Goal: Task Accomplishment & Management: Use online tool/utility

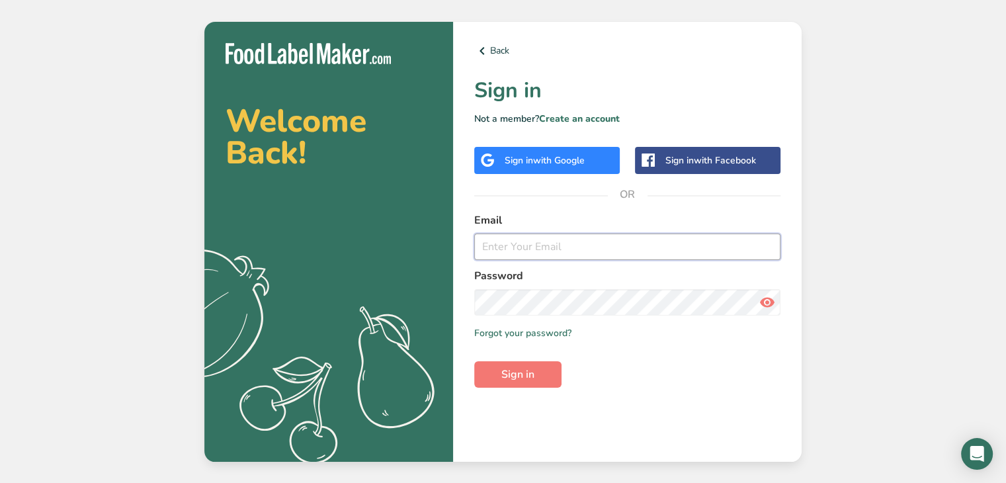
click at [581, 244] on input "email" at bounding box center [627, 246] width 306 height 26
click at [530, 157] on div "Sign in with Google" at bounding box center [545, 160] width 80 height 14
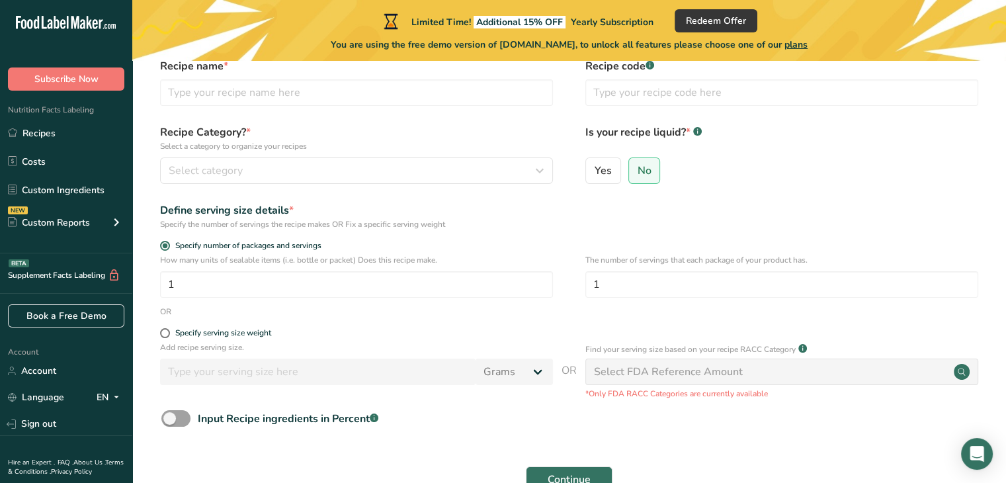
scroll to position [55, 0]
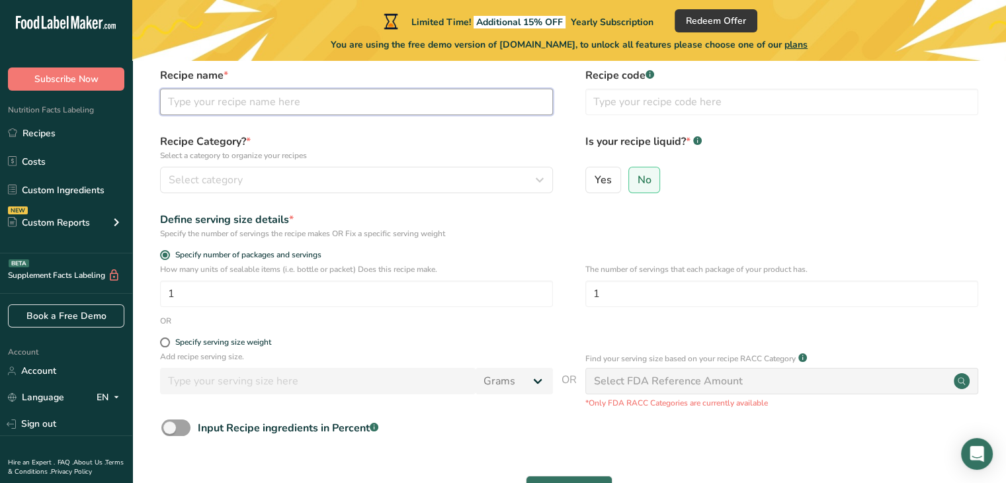
click at [253, 103] on input "text" at bounding box center [356, 102] width 393 height 26
click at [48, 138] on link "Recipes" at bounding box center [66, 132] width 132 height 25
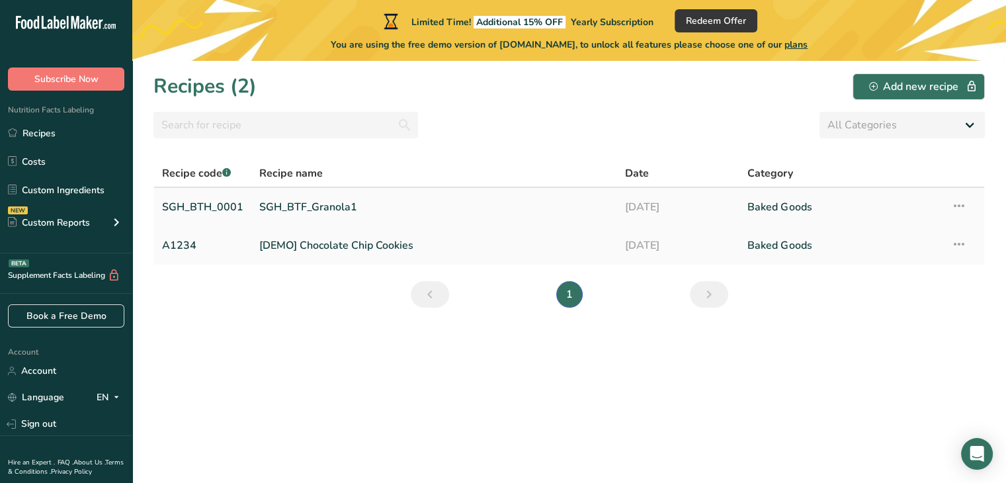
click at [349, 204] on link "SGH_BTF_Granola1" at bounding box center [434, 207] width 350 height 28
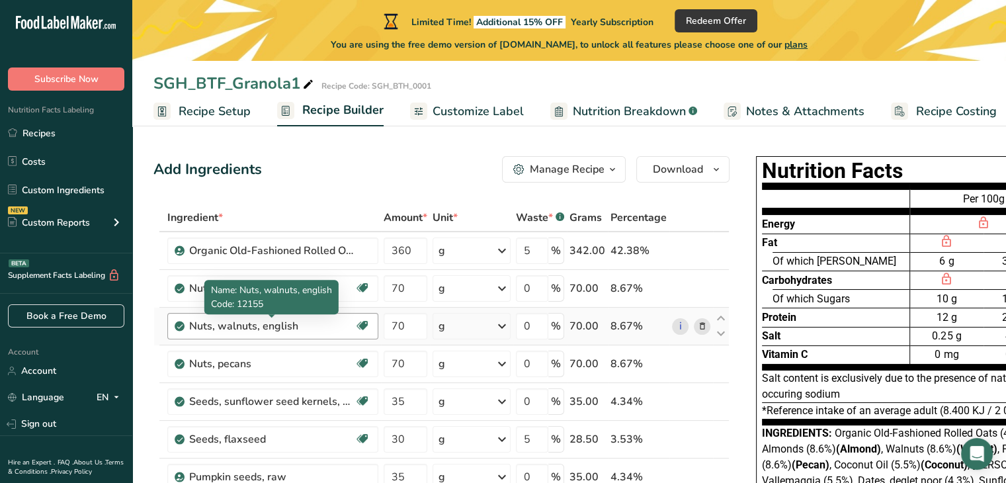
click at [307, 325] on div "Nuts, walnuts, english" at bounding box center [271, 326] width 165 height 16
click at [258, 329] on div "Nuts, walnuts, english" at bounding box center [271, 326] width 165 height 16
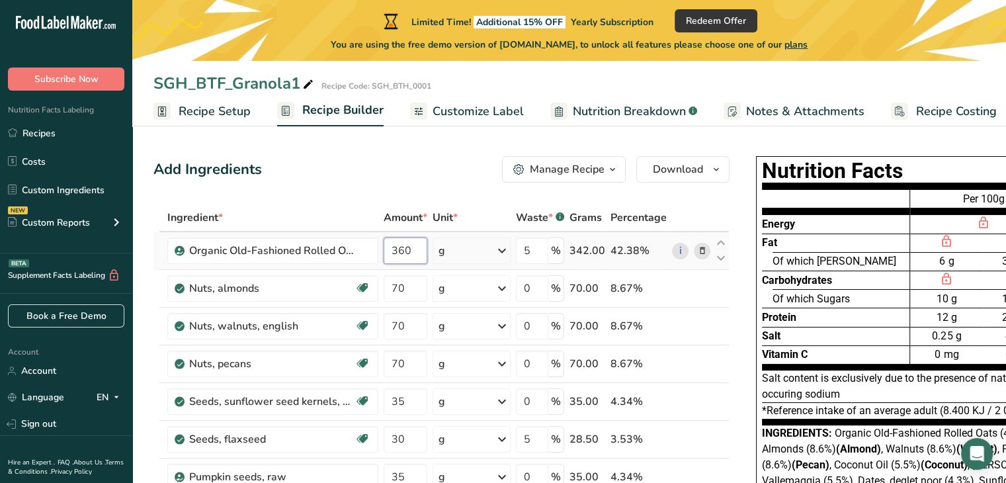
click at [413, 251] on input "360" at bounding box center [406, 250] width 44 height 26
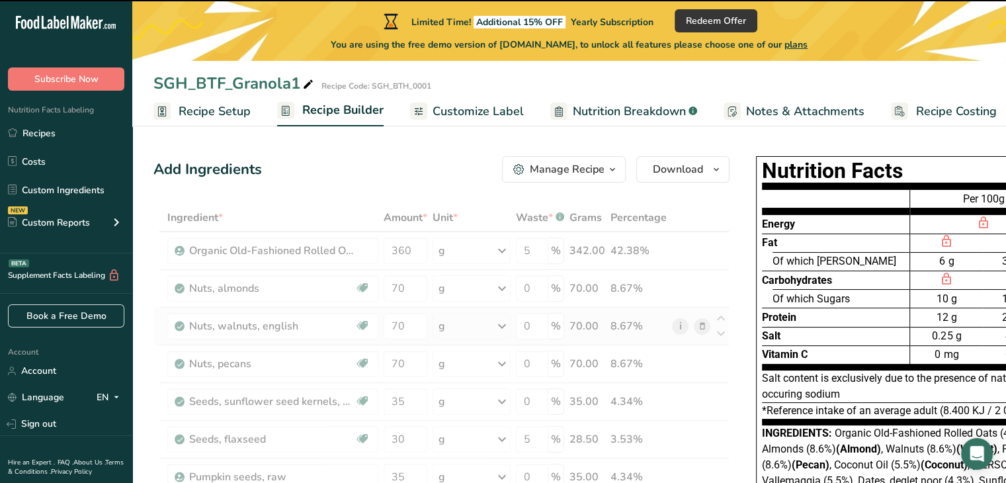
click at [661, 329] on div "8.67%" at bounding box center [638, 326] width 56 height 16
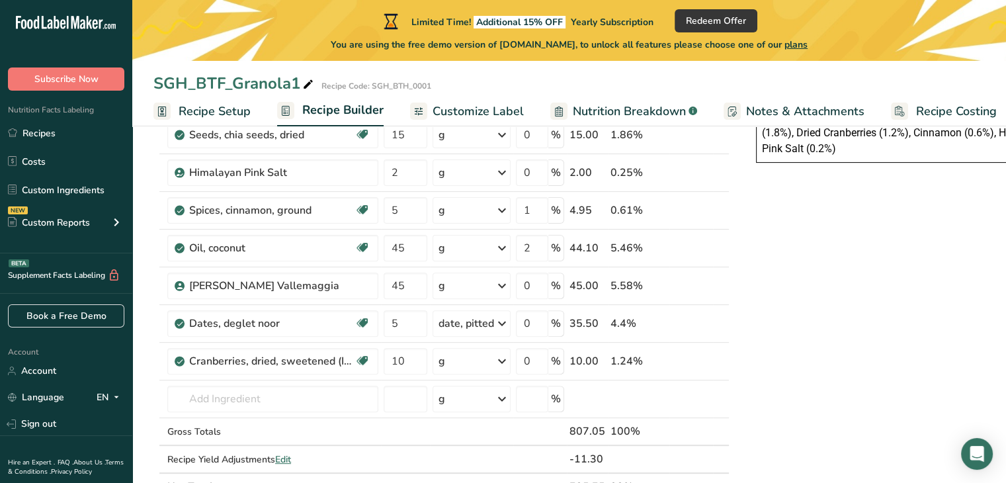
scroll to position [394, 0]
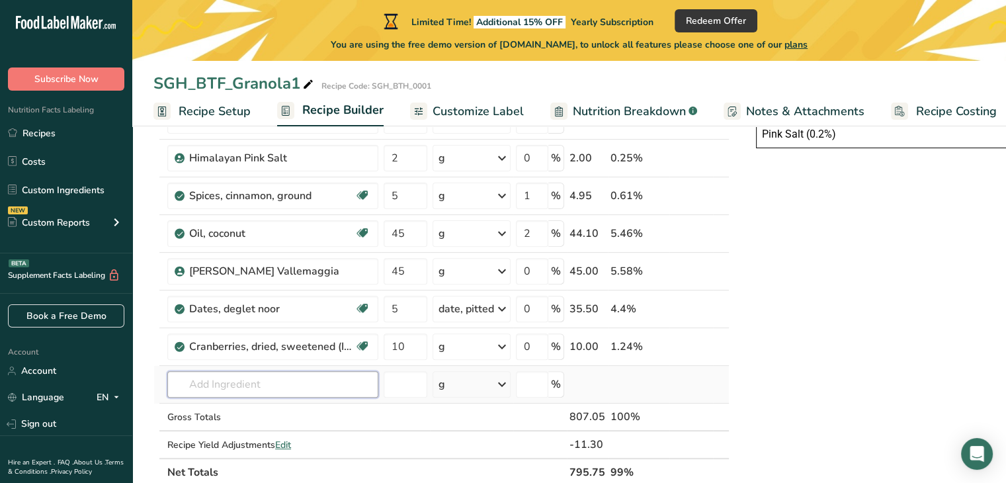
click at [249, 376] on input "text" at bounding box center [272, 384] width 211 height 26
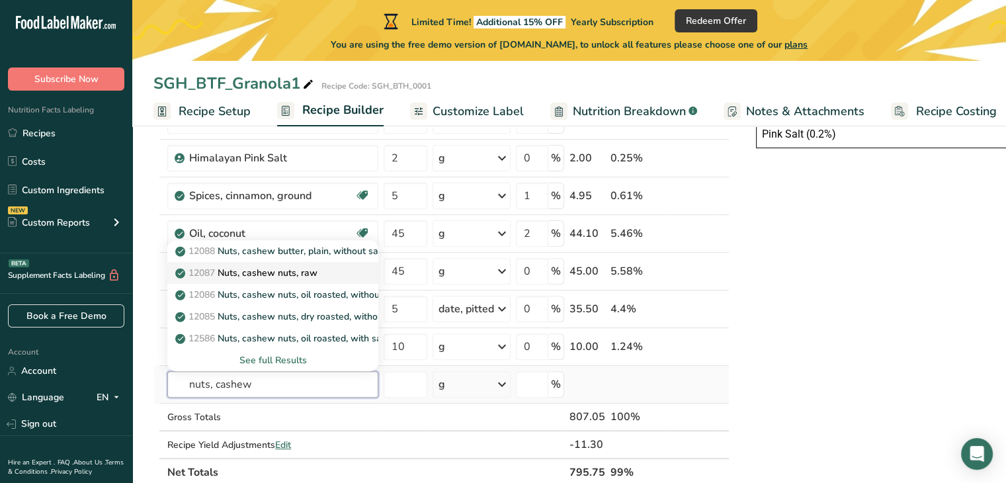
type input "nuts, cashew"
click at [302, 272] on p "12087 Nuts, cashew nuts, raw" at bounding box center [248, 273] width 140 height 14
type input "Nuts, cashew nuts, raw"
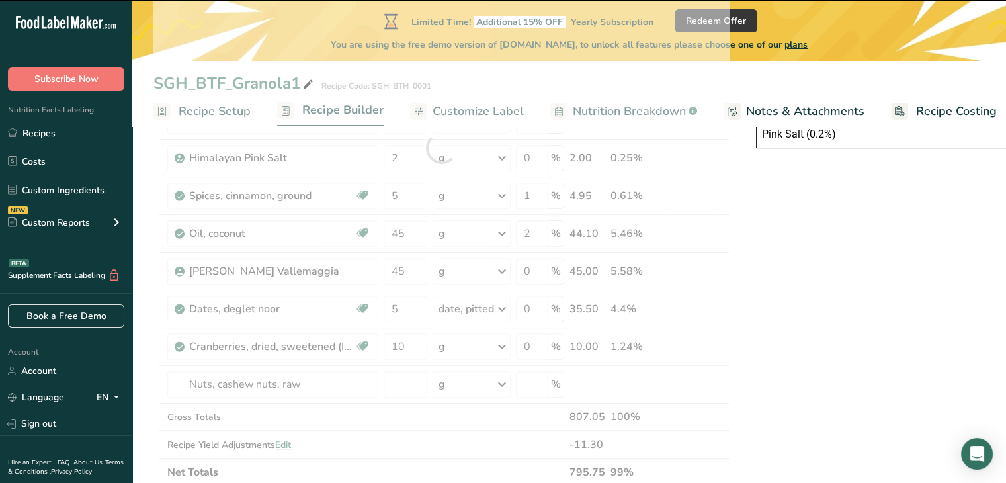
type input "0"
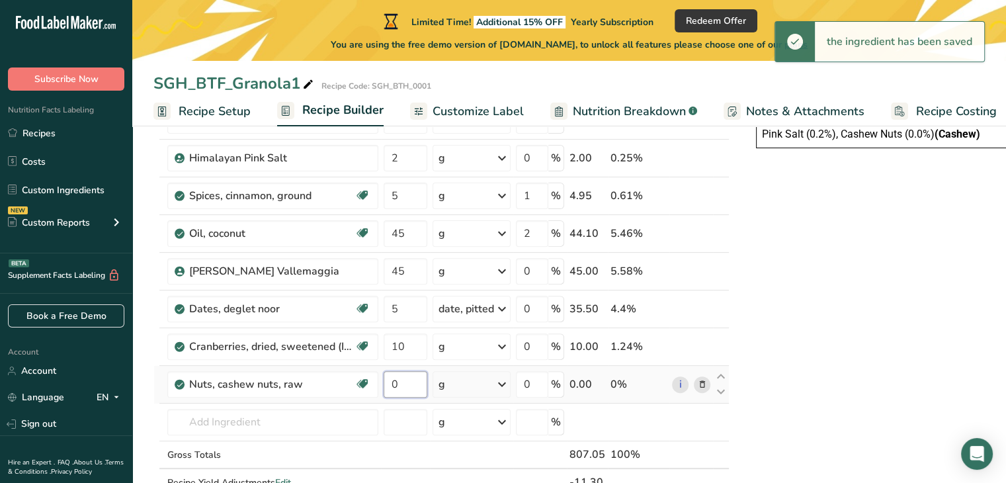
click at [402, 384] on input "0" at bounding box center [406, 384] width 44 height 26
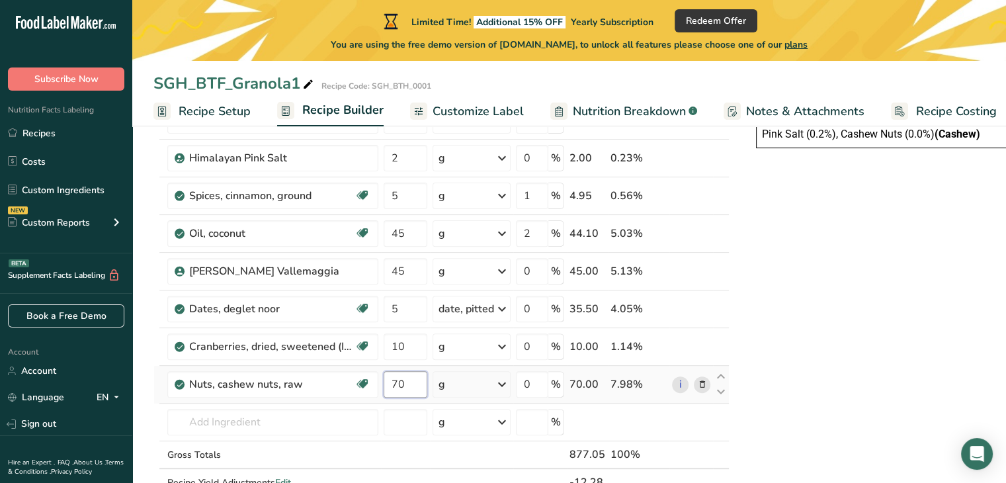
type input "70"
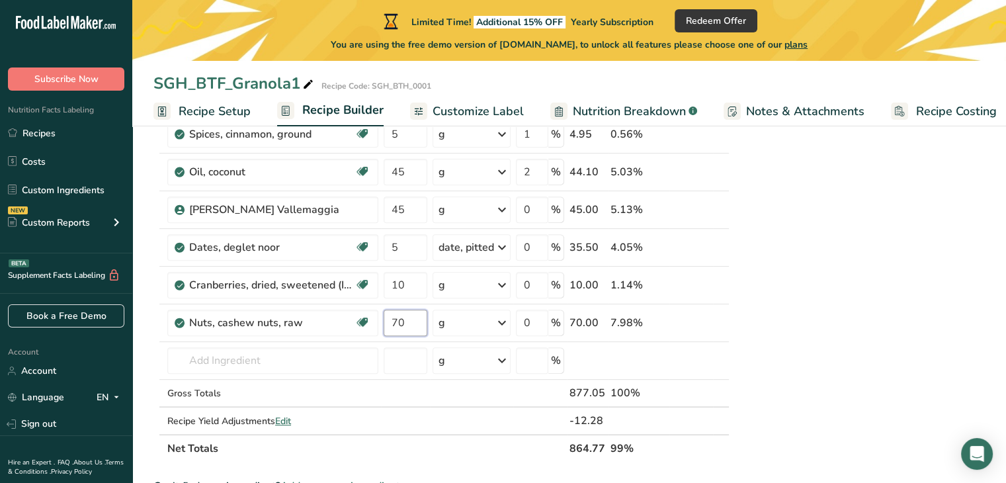
scroll to position [153, 0]
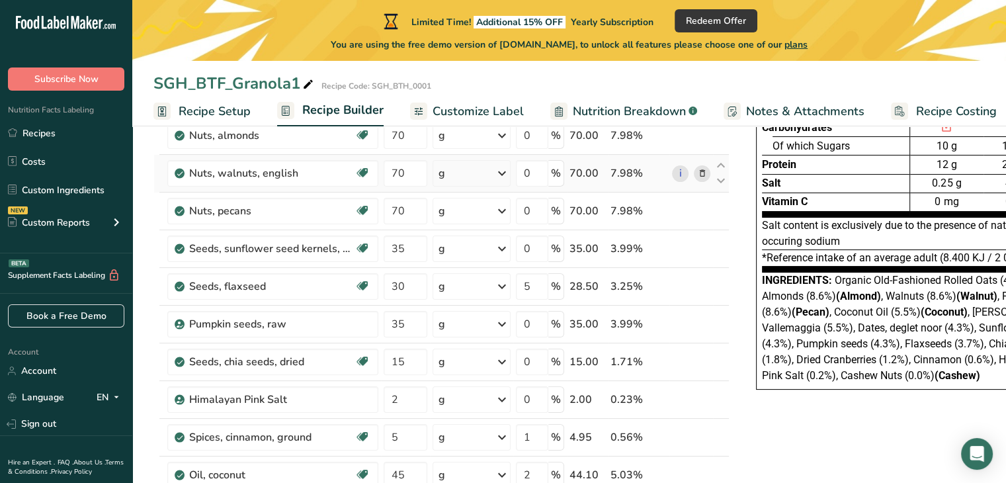
click at [700, 175] on div "Ingredient * Amount * Unit * Waste * .a-a{fill:#347362;}.b-a{fill:#fff;} Grams …" at bounding box center [441, 408] width 576 height 714
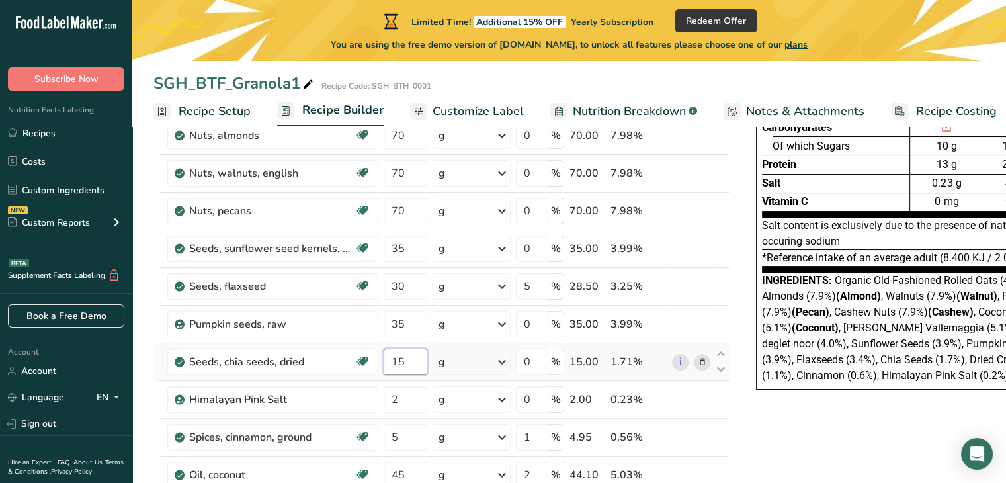
click at [403, 361] on input "15" at bounding box center [406, 362] width 44 height 26
type input "1"
type input "20"
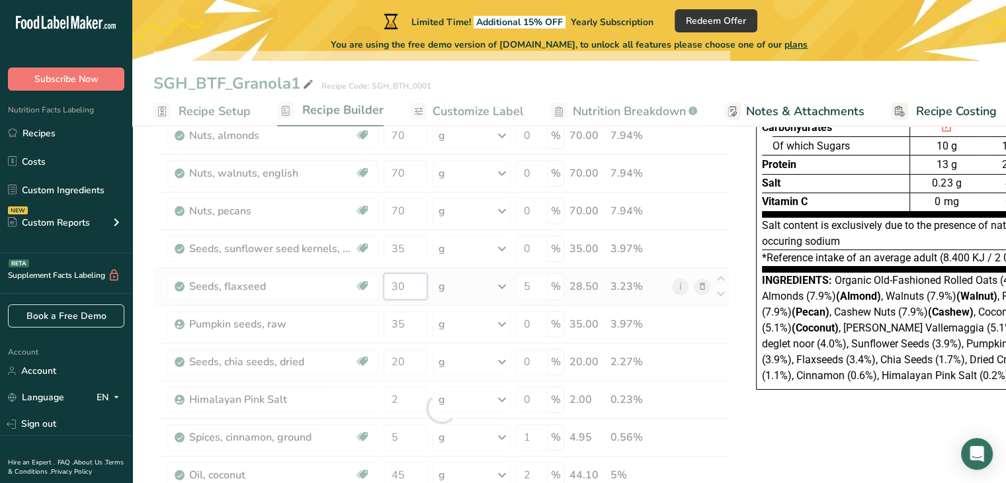
click at [405, 284] on div "Ingredient * Amount * Unit * Waste * .a-a{fill:#347362;}.b-a{fill:#fff;} Grams …" at bounding box center [441, 408] width 576 height 714
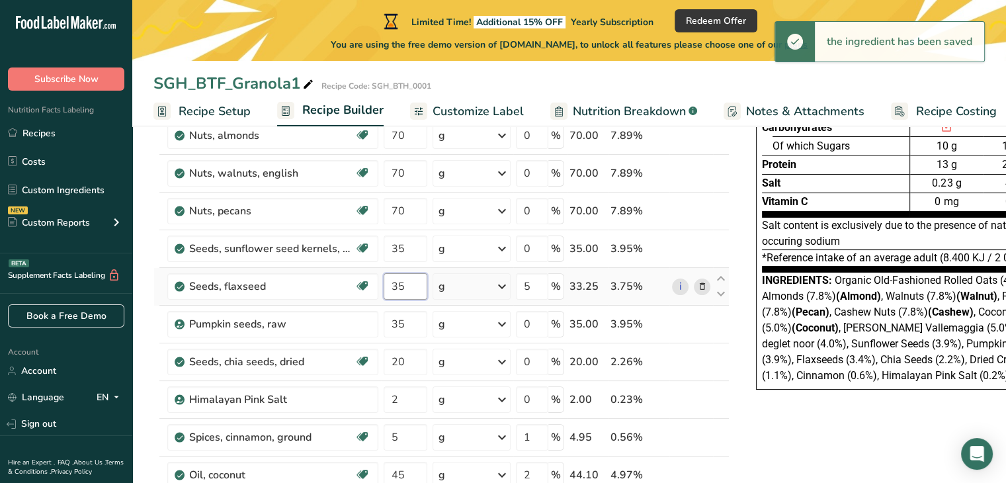
type input "35"
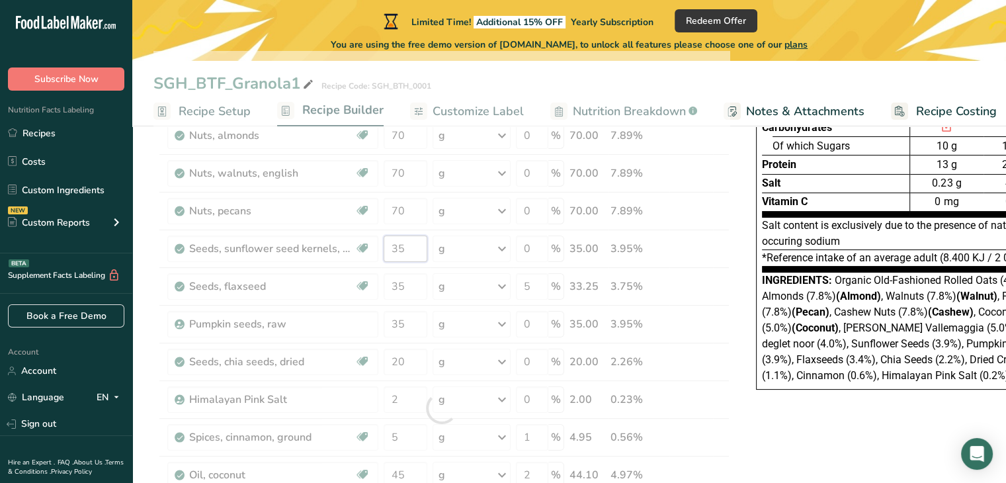
drag, startPoint x: 410, startPoint y: 249, endPoint x: 354, endPoint y: 243, distance: 56.5
click at [354, 243] on div "Ingredient * Amount * Unit * Waste * .a-a{fill:#347362;}.b-a{fill:#fff;} Grams …" at bounding box center [441, 408] width 576 height 714
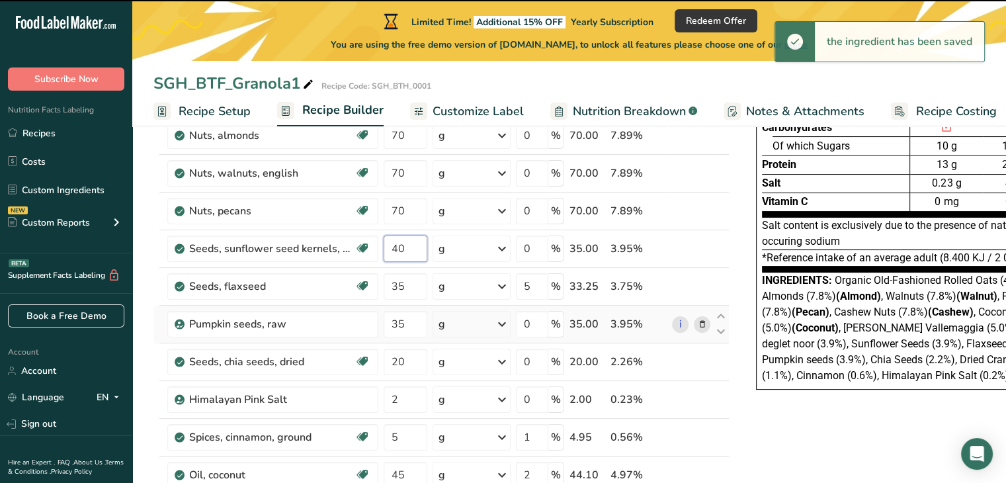
type input "35"
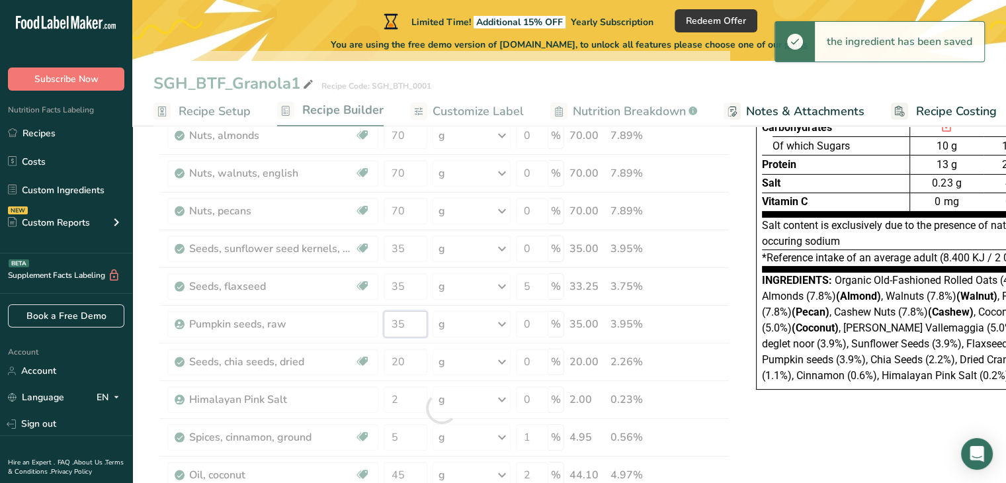
drag, startPoint x: 402, startPoint y: 323, endPoint x: 349, endPoint y: 321, distance: 53.0
click at [349, 321] on div "Ingredient * Amount * Unit * Waste * .a-a{fill:#347362;}.b-a{fill:#fff;} Grams …" at bounding box center [441, 408] width 576 height 714
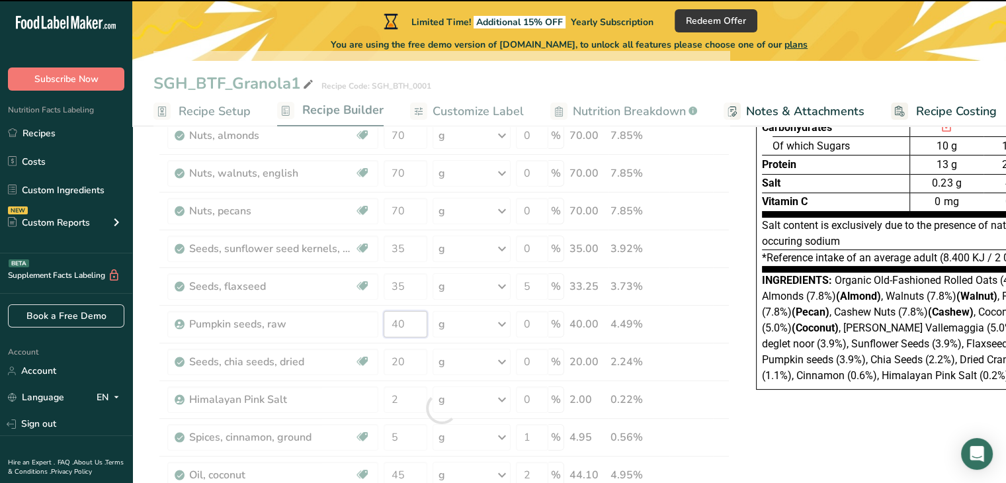
type input "35"
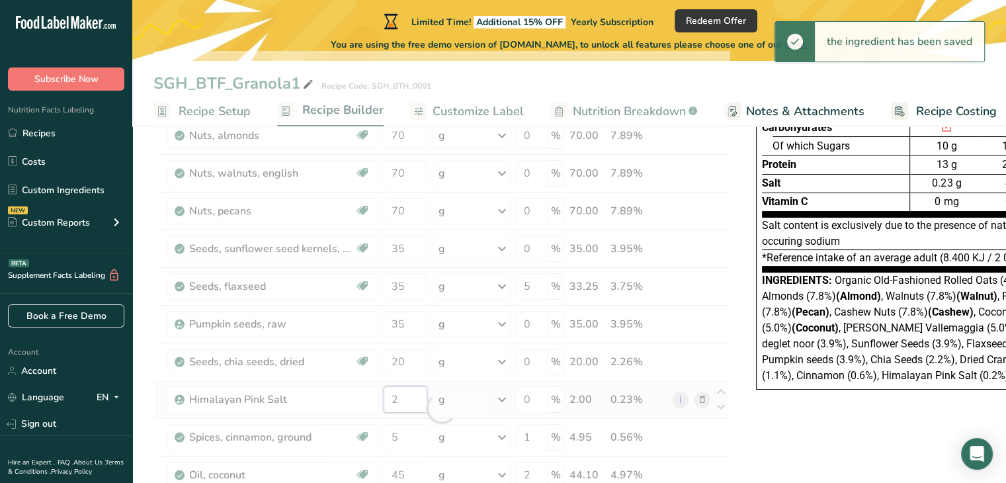
click at [386, 400] on div "Ingredient * Amount * Unit * Waste * .a-a{fill:#347362;}.b-a{fill:#fff;} Grams …" at bounding box center [441, 408] width 576 height 714
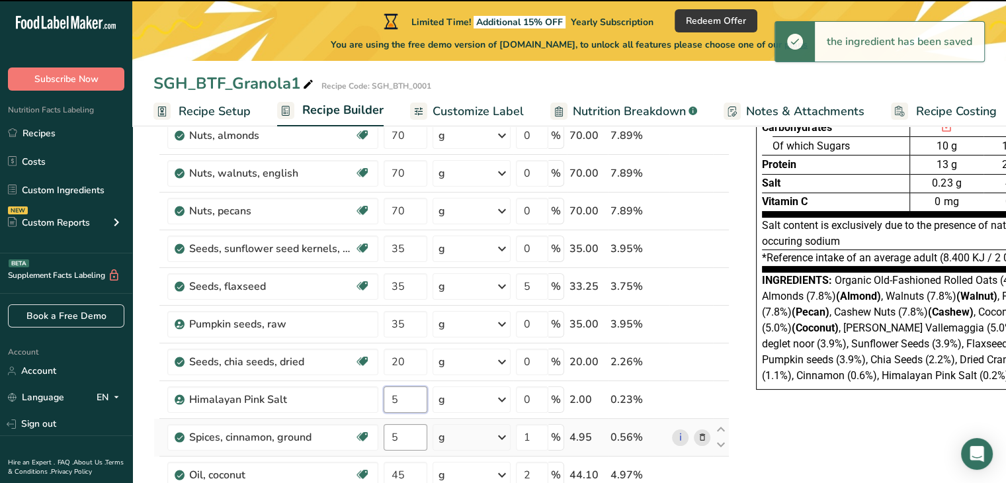
type input "2"
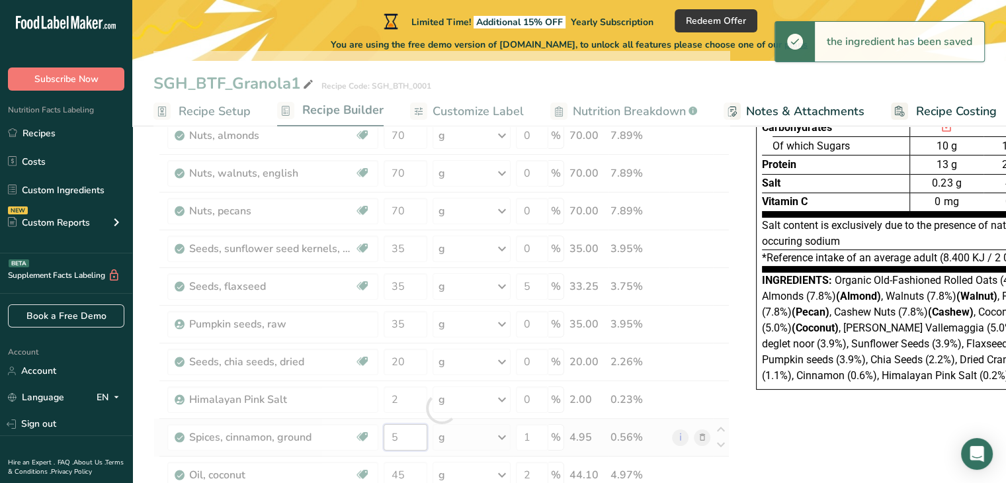
click at [397, 440] on div "Ingredient * Amount * Unit * Waste * .a-a{fill:#347362;}.b-a{fill:#fff;} Grams …" at bounding box center [441, 408] width 576 height 714
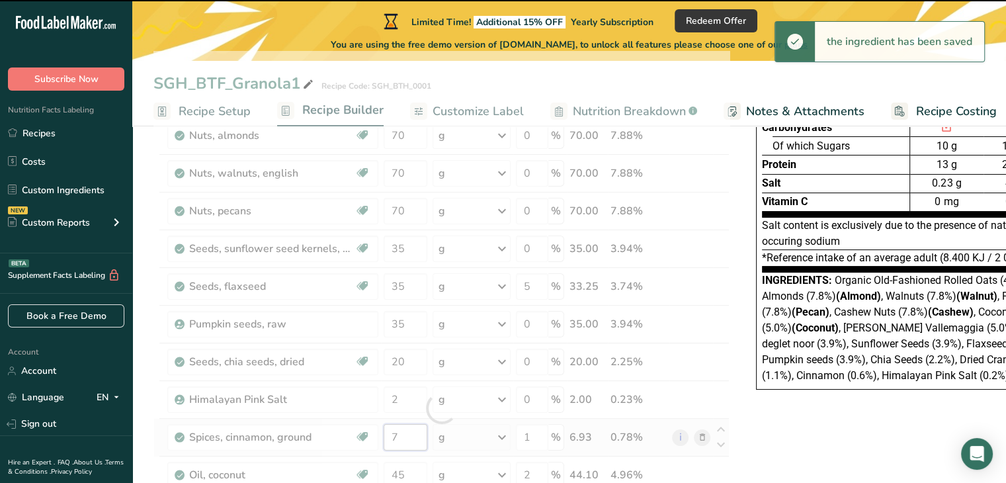
type input "5"
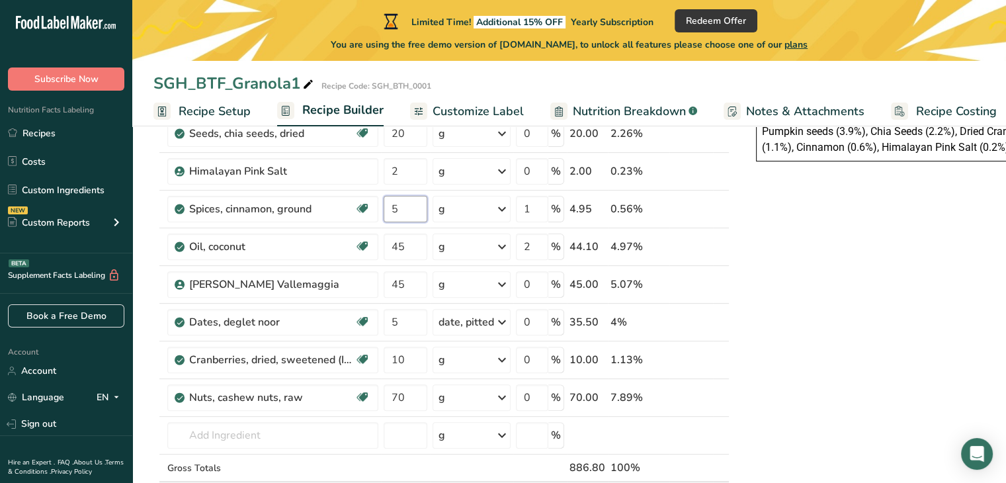
scroll to position [382, 0]
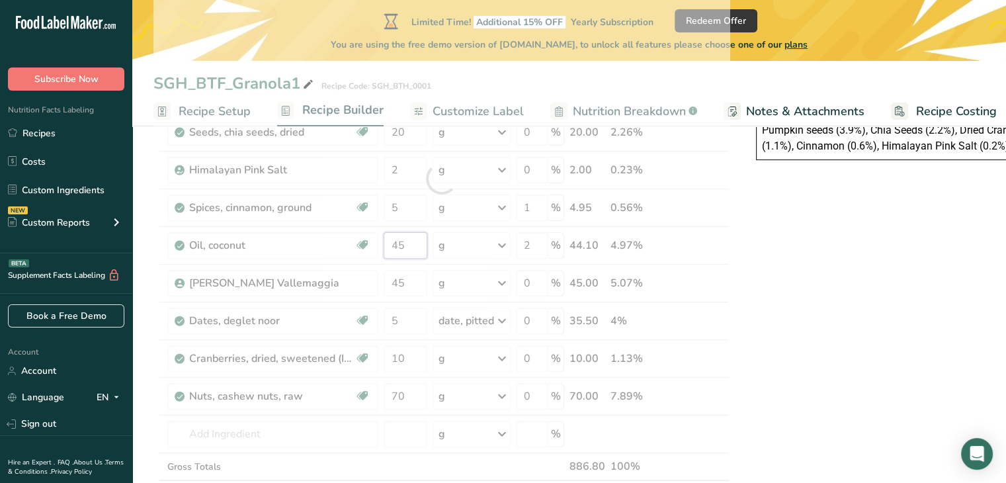
drag, startPoint x: 410, startPoint y: 241, endPoint x: 365, endPoint y: 250, distance: 45.8
click at [365, 250] on div "Ingredient * Amount * Unit * Waste * .a-a{fill:#347362;}.b-a{fill:#fff;} Grams …" at bounding box center [441, 178] width 576 height 714
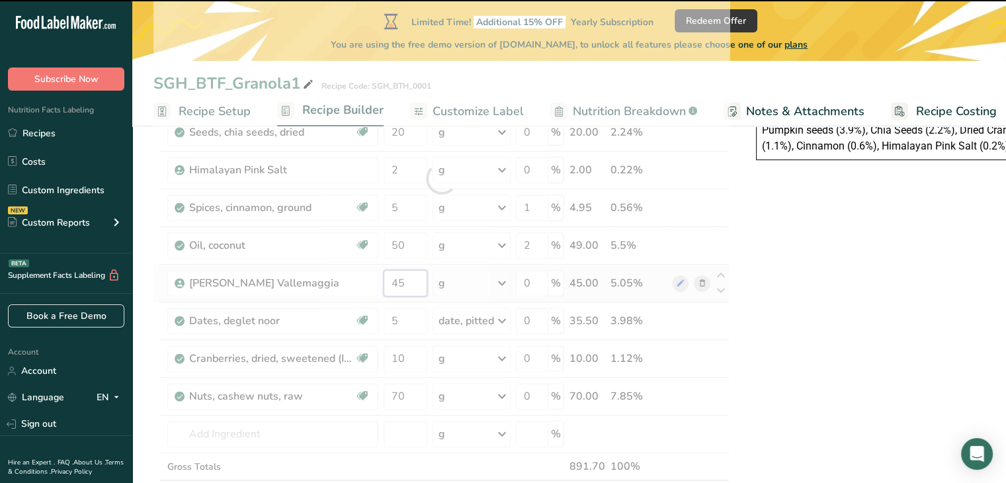
click at [394, 281] on div "Ingredient * Amount * Unit * Waste * .a-a{fill:#347362;}.b-a{fill:#fff;} Grams …" at bounding box center [441, 178] width 576 height 714
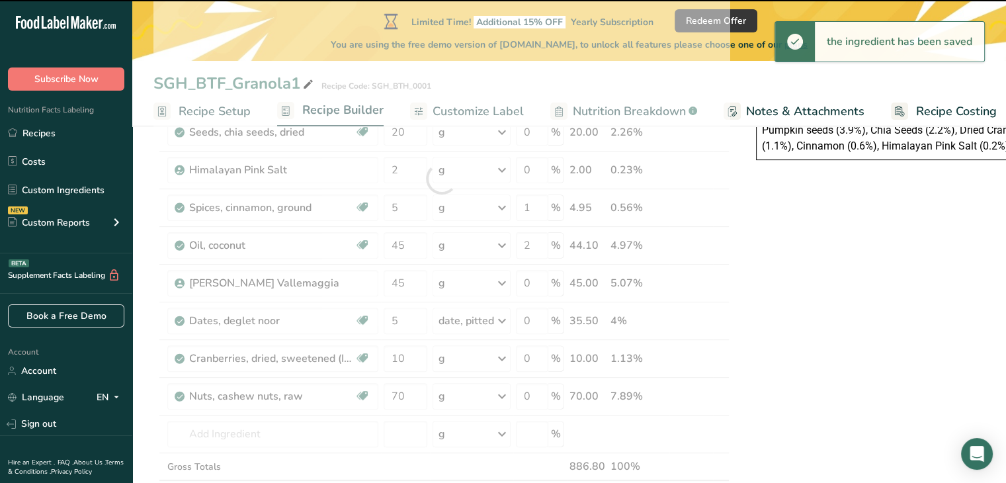
click at [403, 280] on div at bounding box center [441, 178] width 576 height 714
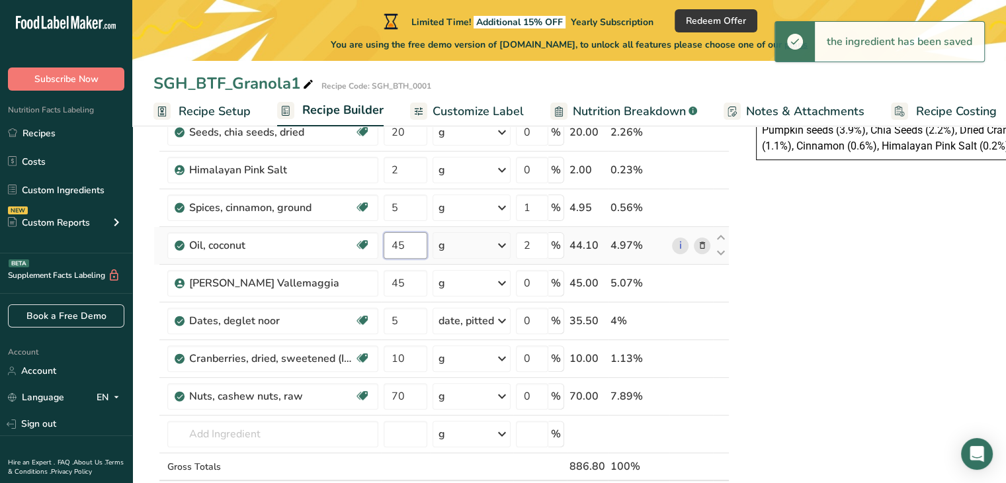
click at [408, 247] on input "45" at bounding box center [406, 245] width 44 height 26
type input "4"
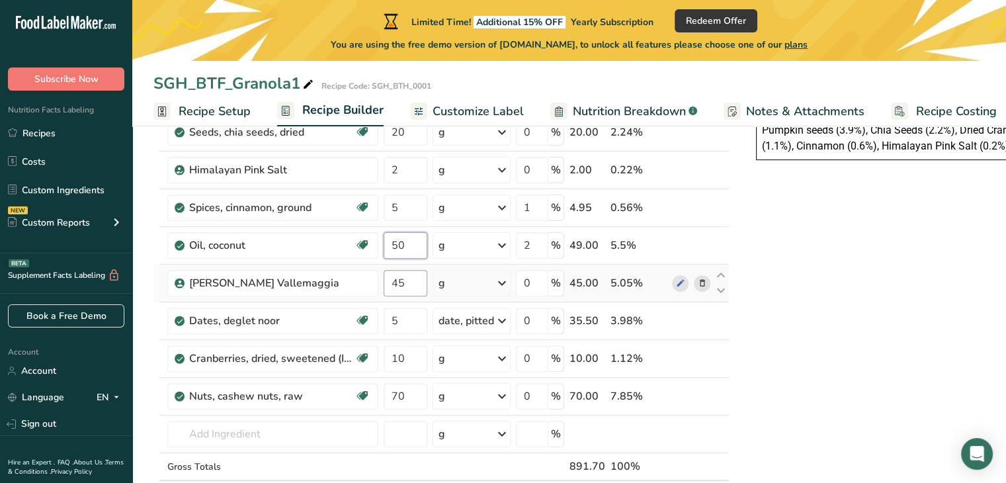
type input "50"
click at [407, 278] on div "Ingredient * Amount * Unit * Waste * .a-a{fill:#347362;}.b-a{fill:#fff;} Grams …" at bounding box center [441, 178] width 576 height 714
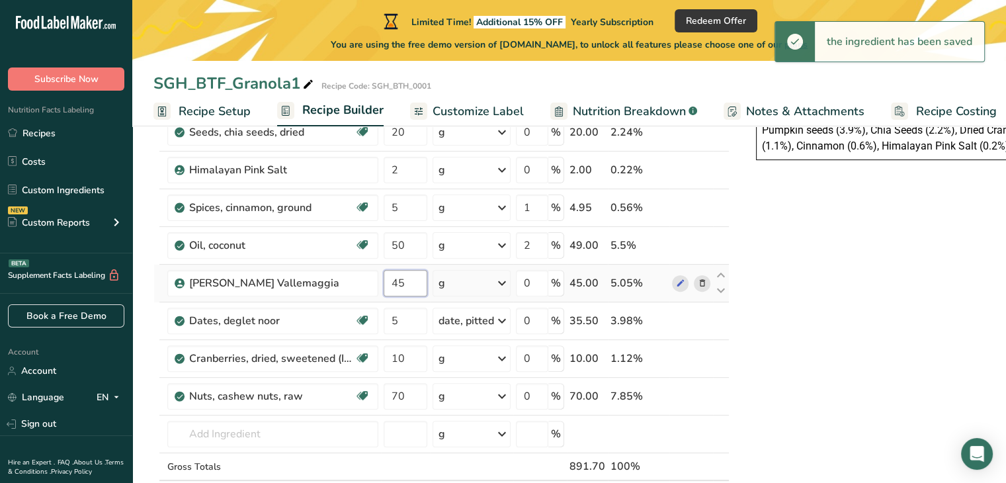
drag, startPoint x: 405, startPoint y: 281, endPoint x: 379, endPoint y: 282, distance: 25.8
click at [379, 282] on tr "[PERSON_NAME] Vallemaggia 45 g Weight Units g kg mg See more Volume Units l Vol…" at bounding box center [441, 284] width 575 height 38
type input "50"
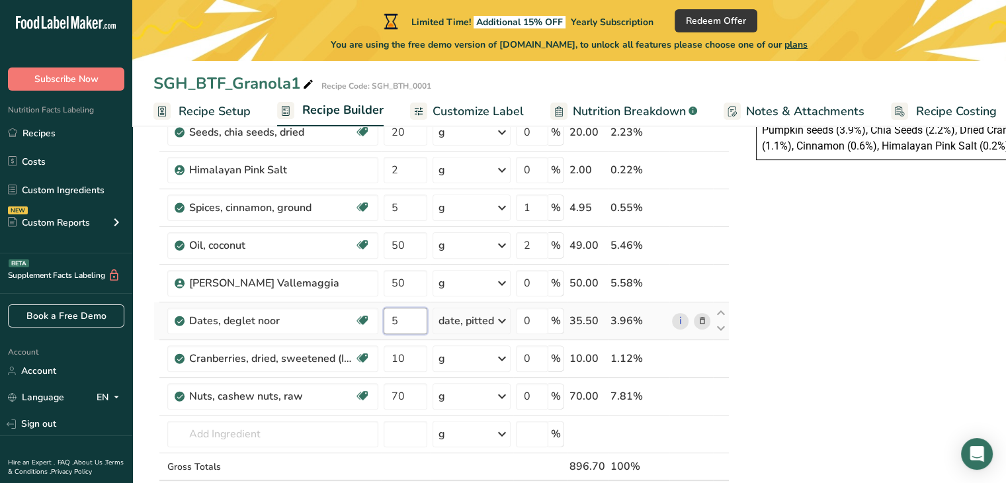
click at [402, 323] on div "Ingredient * Amount * Unit * Waste * .a-a{fill:#347362;}.b-a{fill:#fff;} Grams …" at bounding box center [441, 178] width 576 height 714
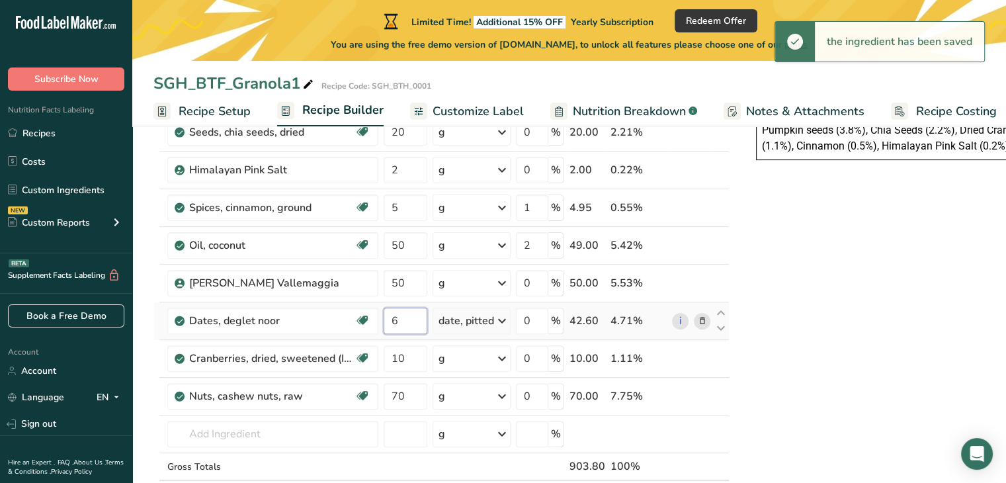
type input "6"
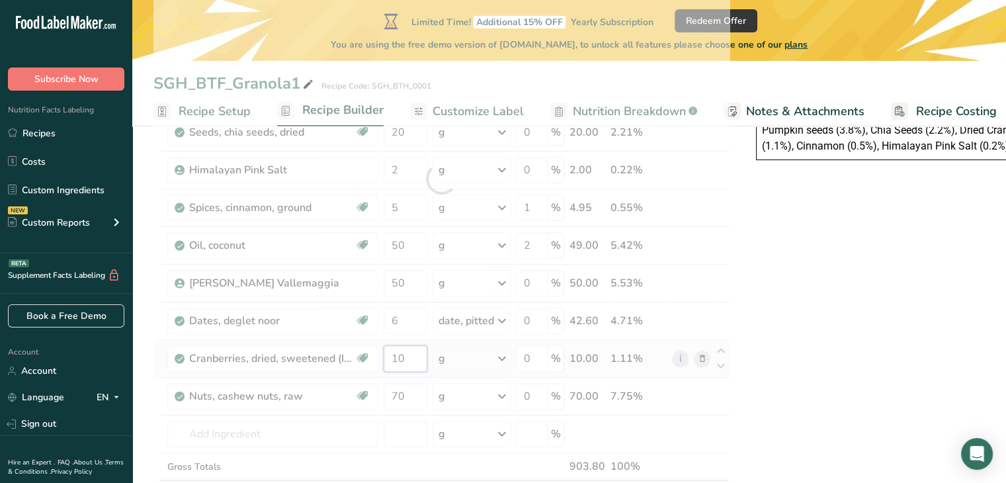
click at [415, 360] on div "Ingredient * Amount * Unit * Waste * .a-a{fill:#347362;}.b-a{fill:#fff;} Grams …" at bounding box center [441, 178] width 576 height 714
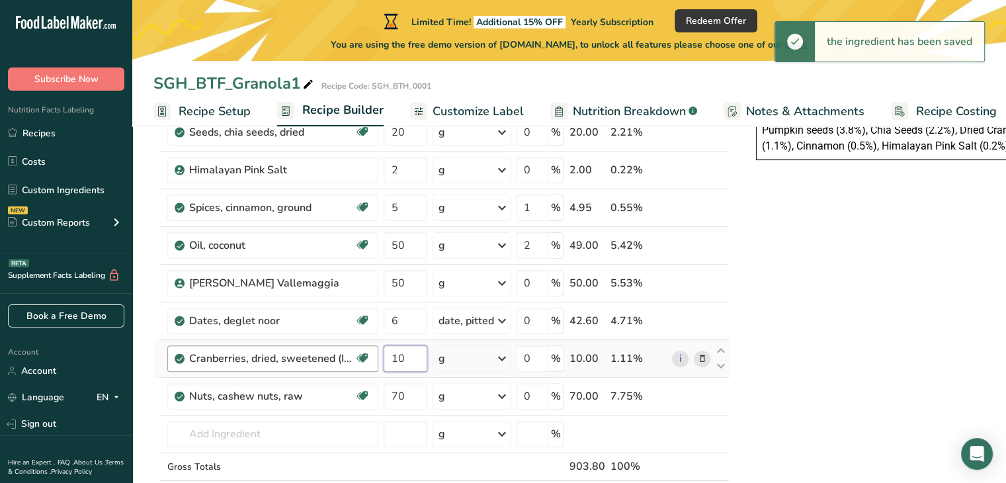
drag, startPoint x: 411, startPoint y: 355, endPoint x: 368, endPoint y: 361, distance: 43.4
click at [368, 361] on tr "Cranberries, dried, sweetened (Includes foods for USDA's Food Distribution Prog…" at bounding box center [441, 359] width 575 height 38
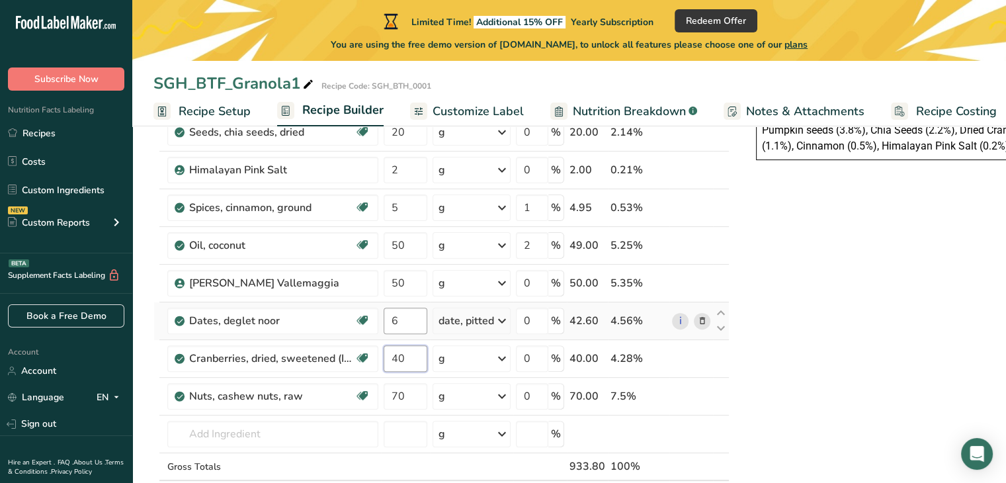
type input "40"
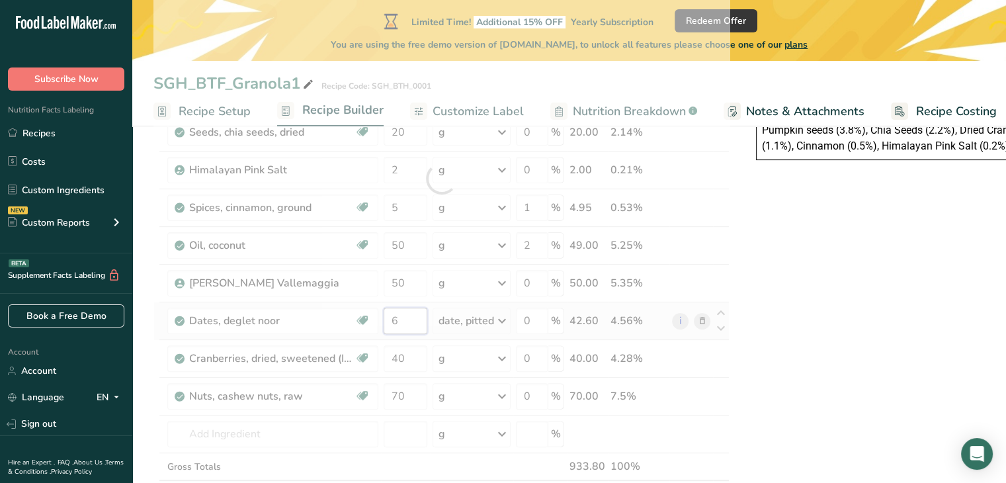
click at [410, 315] on div "Ingredient * Amount * Unit * Waste * .a-a{fill:#347362;}.b-a{fill:#fff;} Grams …" at bounding box center [441, 178] width 576 height 714
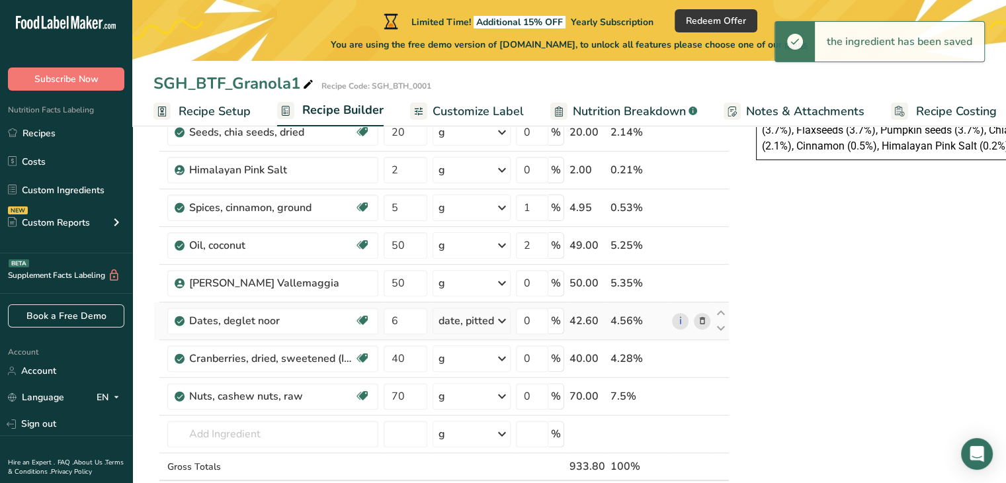
click at [496, 319] on div "Ingredient * Amount * Unit * Waste * .a-a{fill:#347362;}.b-a{fill:#fff;} Grams …" at bounding box center [441, 178] width 576 height 714
click at [503, 317] on icon at bounding box center [502, 321] width 16 height 24
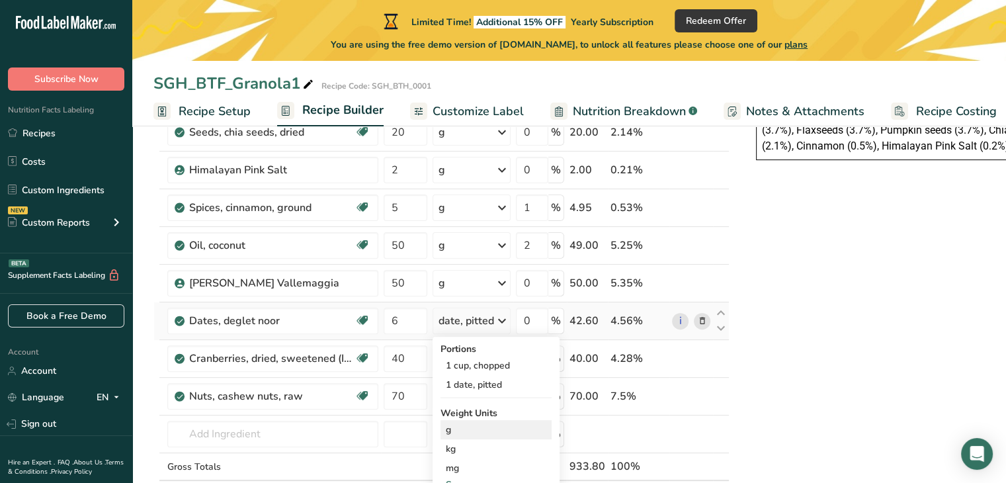
click at [500, 435] on div "g" at bounding box center [495, 429] width 111 height 19
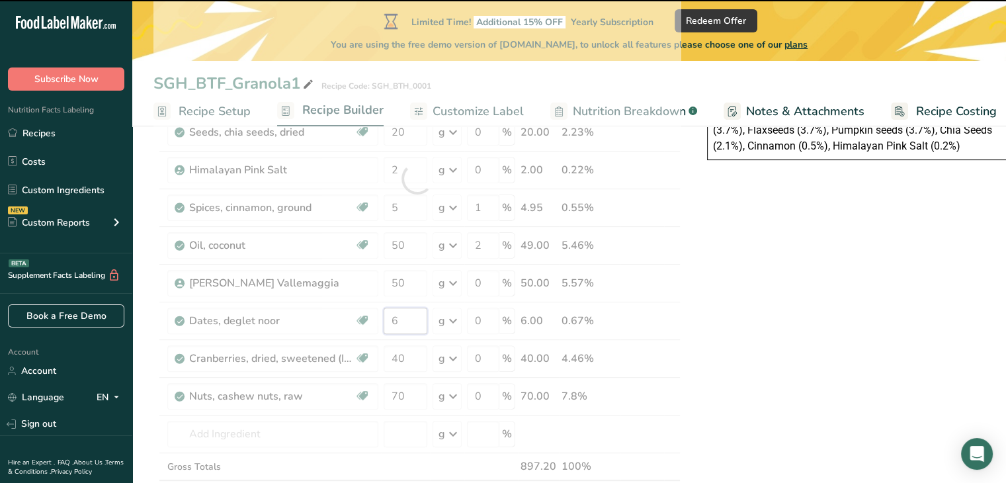
click at [413, 318] on input "6" at bounding box center [406, 321] width 44 height 26
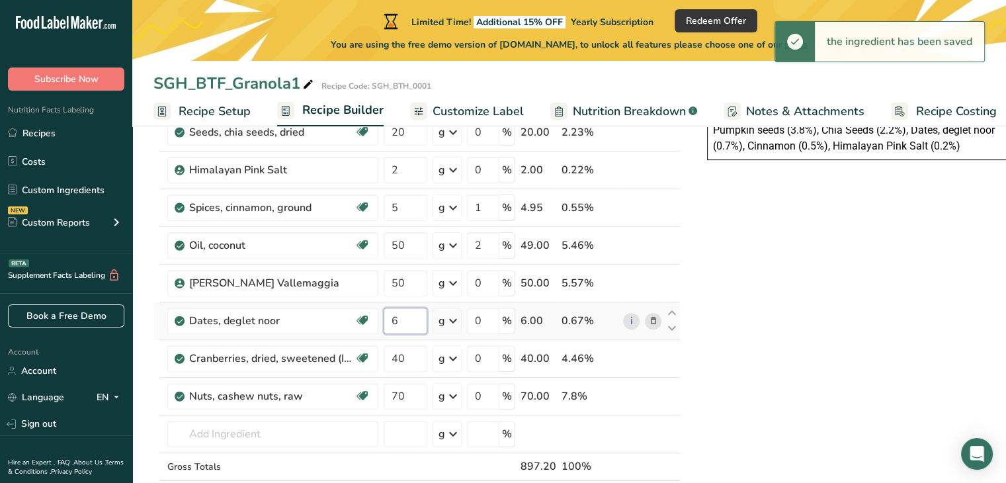
click at [411, 320] on input "6" at bounding box center [406, 321] width 44 height 26
type input "40"
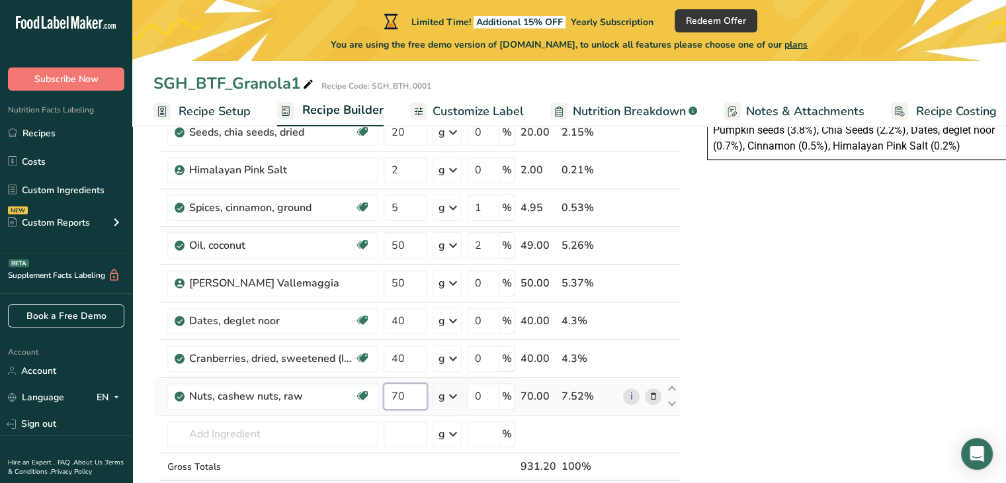
click at [405, 392] on div "Ingredient * Amount * Unit * Waste * .a-a{fill:#347362;}.b-a{fill:#fff;} Grams …" at bounding box center [416, 178] width 527 height 714
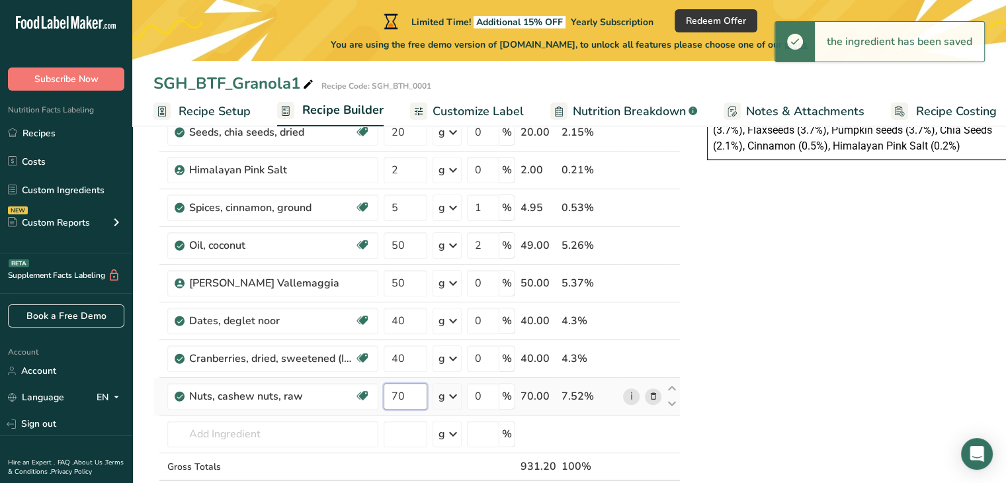
drag, startPoint x: 411, startPoint y: 392, endPoint x: 381, endPoint y: 396, distance: 30.0
click at [381, 396] on td "70" at bounding box center [405, 397] width 49 height 38
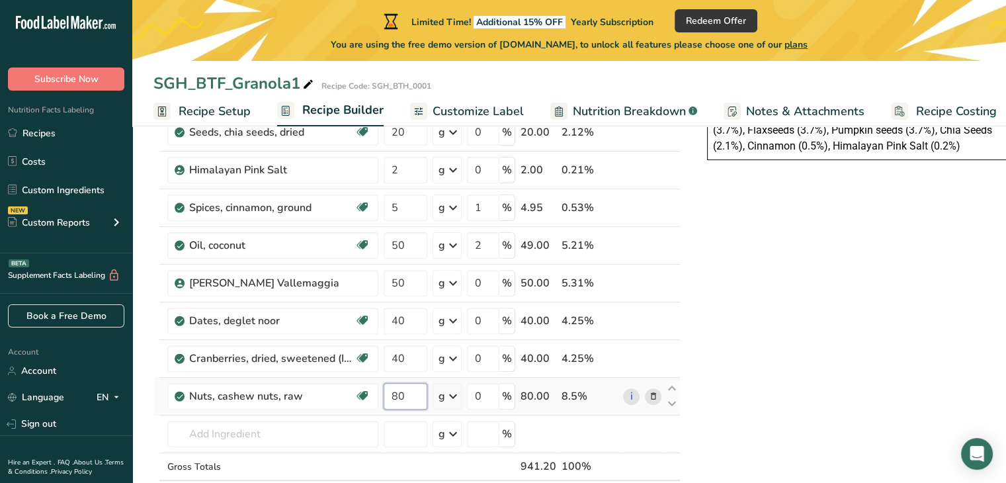
type input "80"
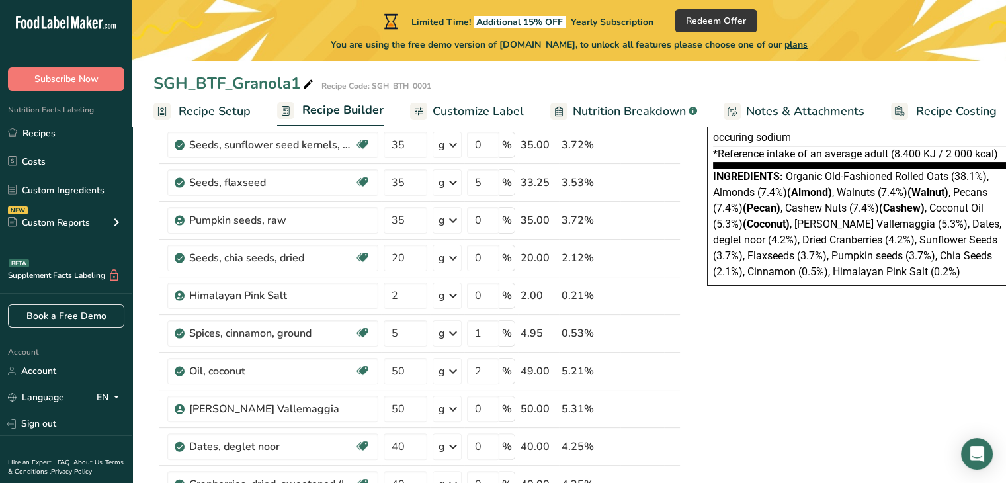
scroll to position [249, 0]
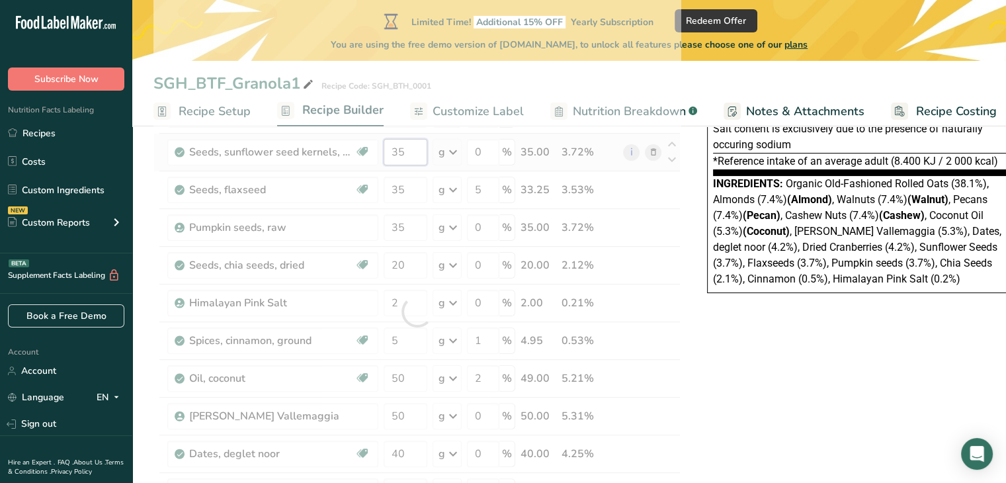
click at [407, 149] on div "Ingredient * Amount * Unit * Waste * .a-a{fill:#347362;}.b-a{fill:#fff;} Grams …" at bounding box center [416, 311] width 527 height 714
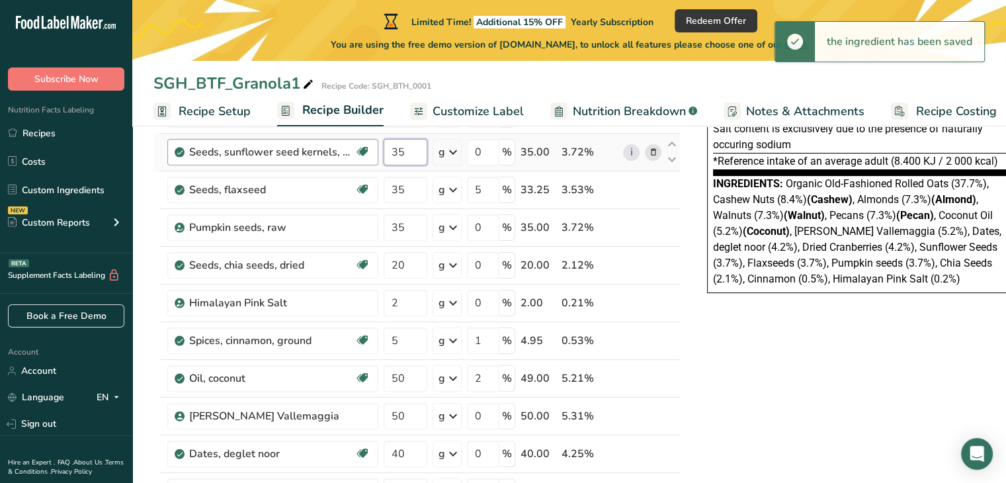
drag, startPoint x: 417, startPoint y: 150, endPoint x: 368, endPoint y: 151, distance: 49.0
click at [368, 151] on tr "Seeds, sunflower seed kernels, dried Dairy free Gluten free Vegan Vegetarian So…" at bounding box center [417, 153] width 526 height 38
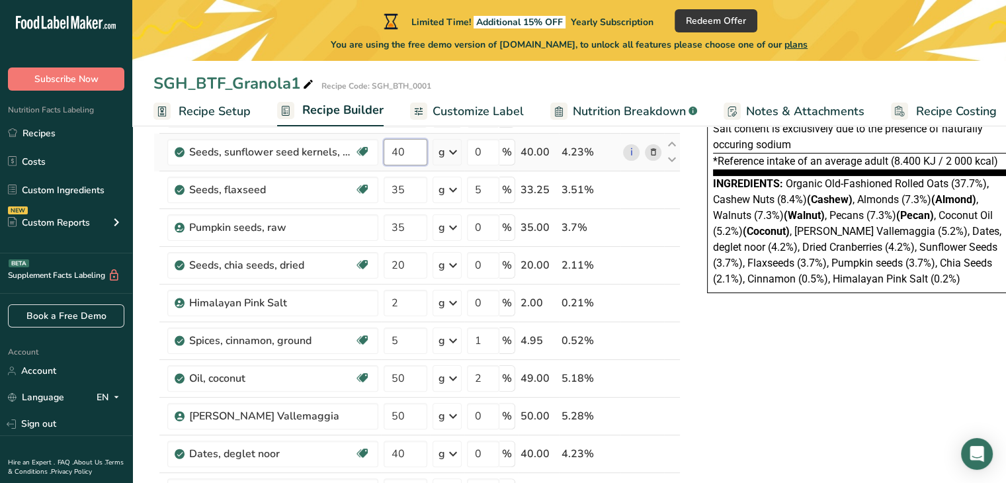
type input "40"
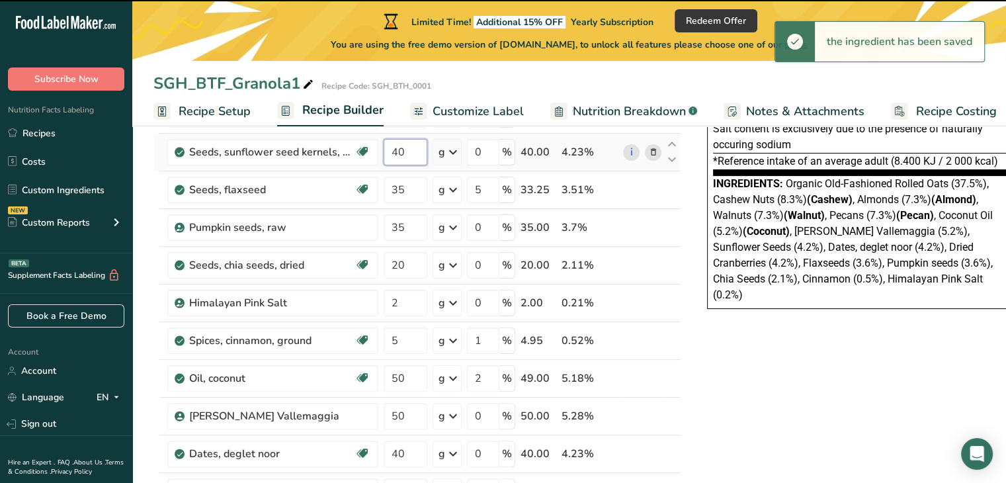
scroll to position [116, 0]
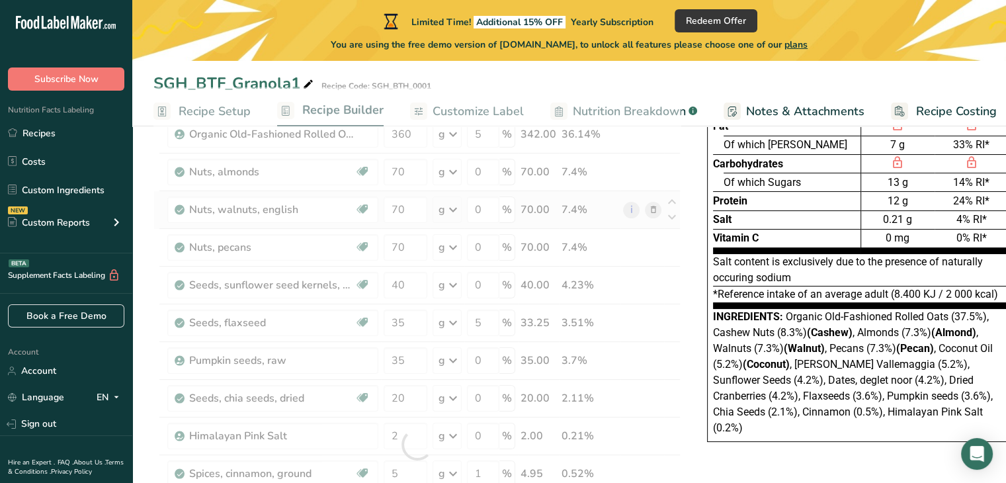
click at [653, 208] on div "Ingredient * Amount * Unit * Waste * .a-a{fill:#347362;}.b-a{fill:#fff;} Grams …" at bounding box center [416, 444] width 527 height 714
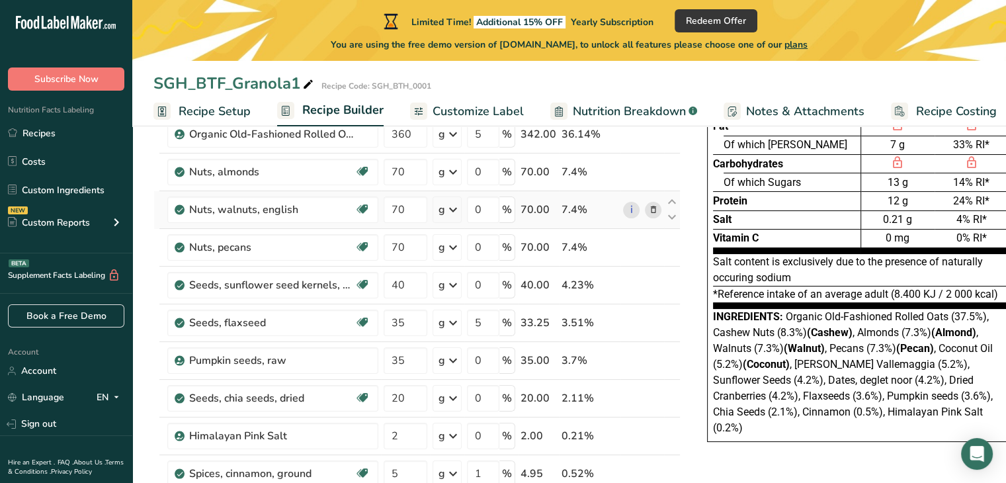
click at [649, 207] on icon at bounding box center [653, 210] width 9 height 14
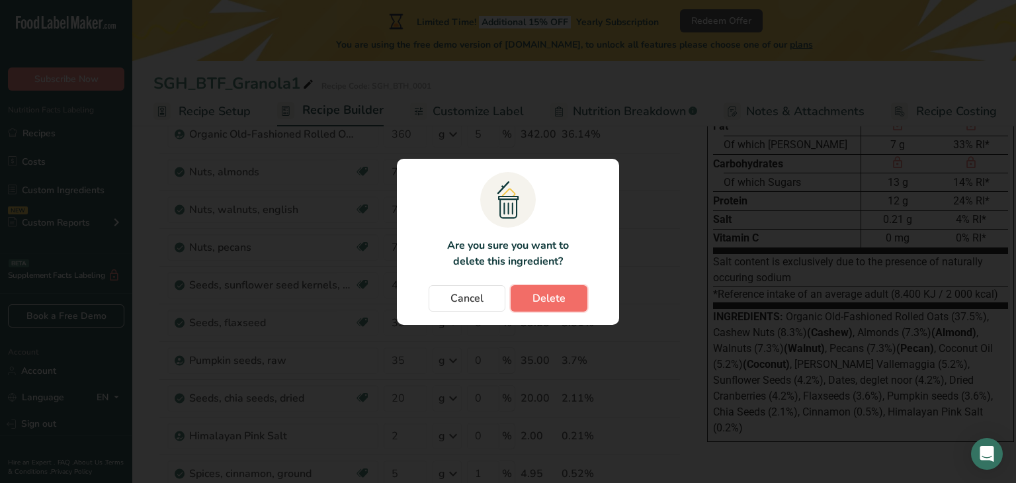
click at [562, 289] on button "Delete" at bounding box center [549, 298] width 77 height 26
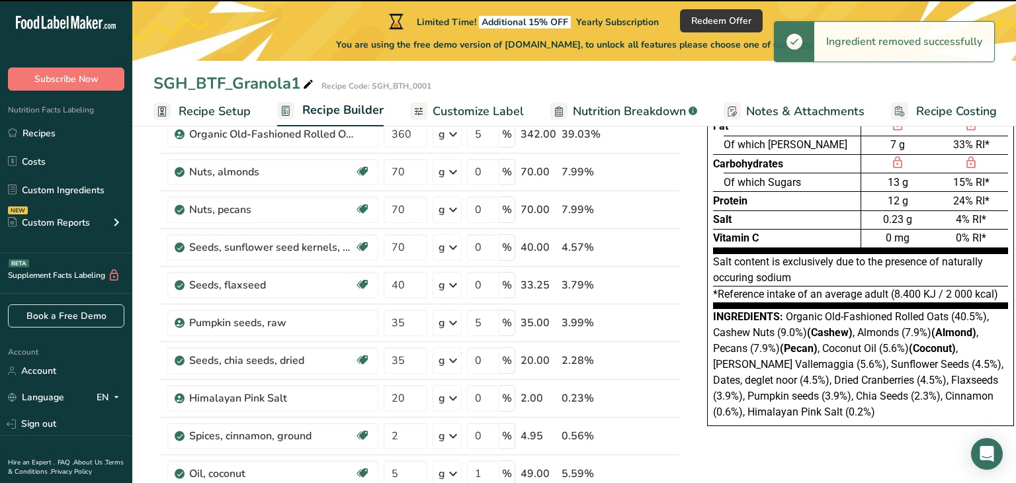
type input "40"
type input "35"
type input "5"
type input "0"
type input "20"
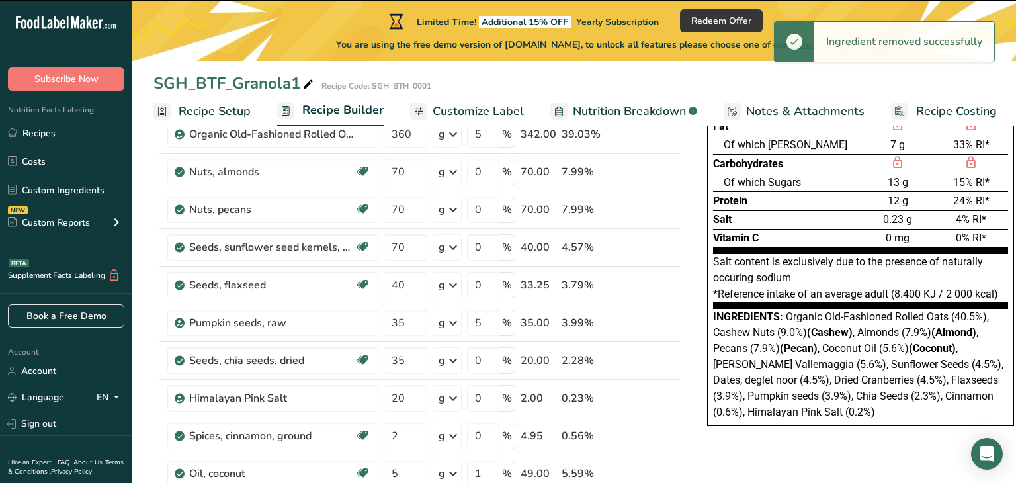
type input "2"
type input "5"
type input "1"
type input "50"
type input "2"
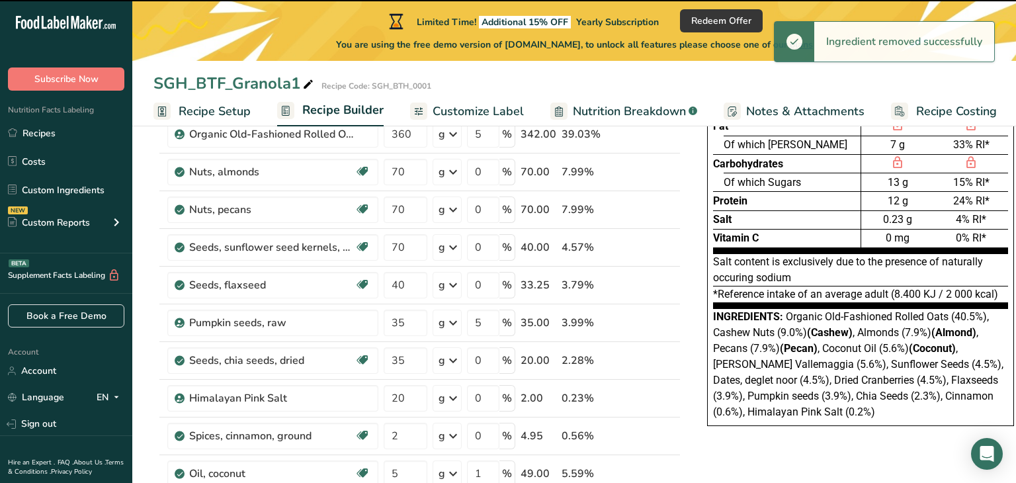
type input "0"
type input "40"
type input "80"
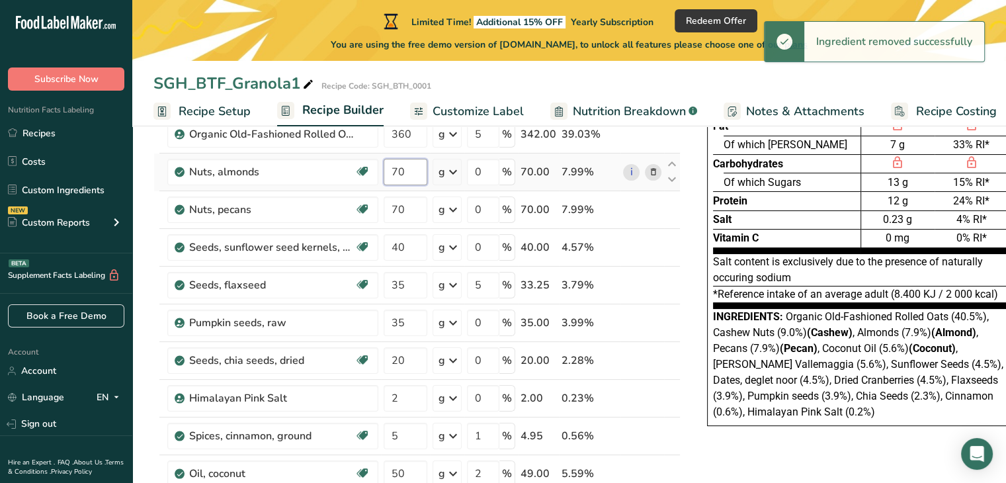
drag, startPoint x: 408, startPoint y: 167, endPoint x: 384, endPoint y: 174, distance: 25.5
click at [384, 174] on input "70" at bounding box center [406, 172] width 44 height 26
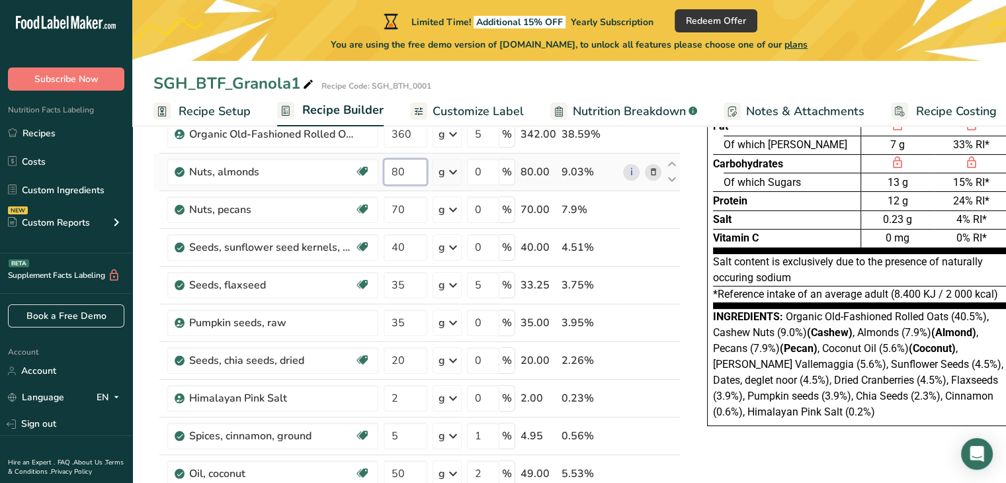
type input "80"
click at [407, 208] on div "Ingredient * Amount * Unit * Waste * .a-a{fill:#347362;}.b-a{fill:#fff;} Grams …" at bounding box center [416, 425] width 527 height 677
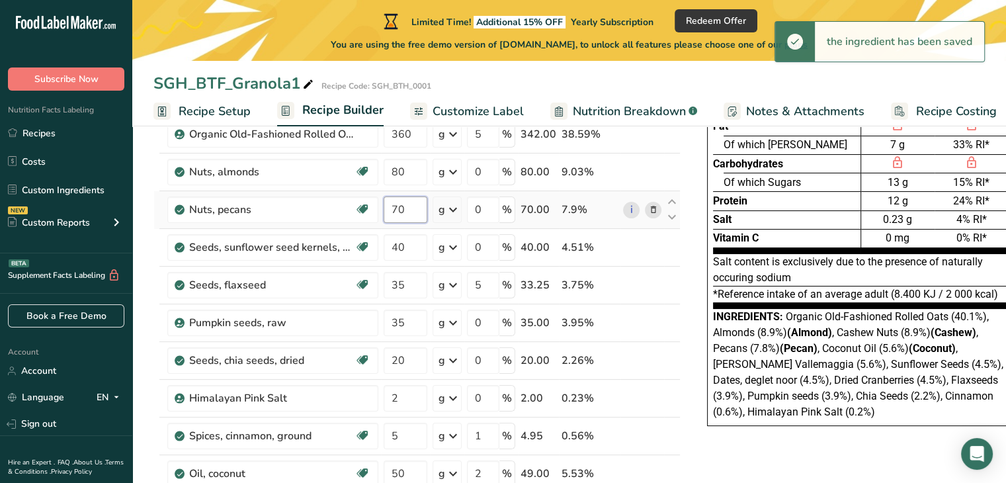
type input "7"
type input "80"
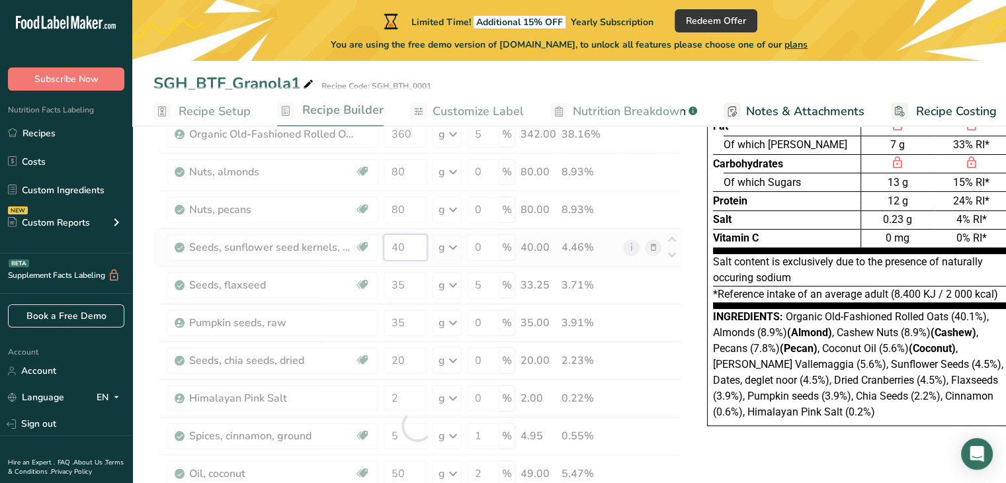
click at [417, 241] on div "Ingredient * Amount * Unit * Waste * .a-a{fill:#347362;}.b-a{fill:#fff;} Grams …" at bounding box center [416, 425] width 527 height 677
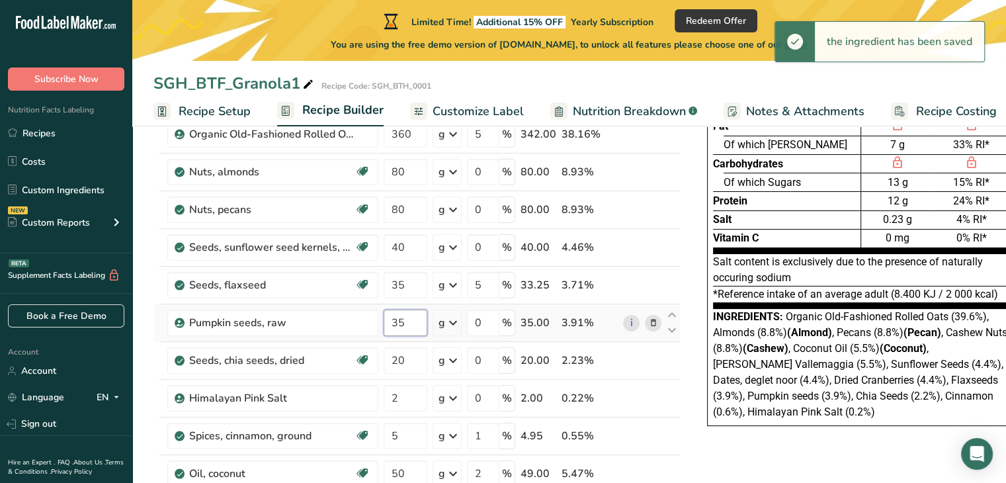
click at [402, 325] on div "Ingredient * Amount * Unit * Waste * .a-a{fill:#347362;}.b-a{fill:#fff;} Grams …" at bounding box center [416, 425] width 527 height 677
drag, startPoint x: 410, startPoint y: 320, endPoint x: 376, endPoint y: 316, distance: 34.0
click at [376, 316] on tr "Pumpkin seeds, raw 35 g Portions 1 Pumpkin Seeds Weight Units g kg mg See more …" at bounding box center [417, 323] width 526 height 38
type input "40"
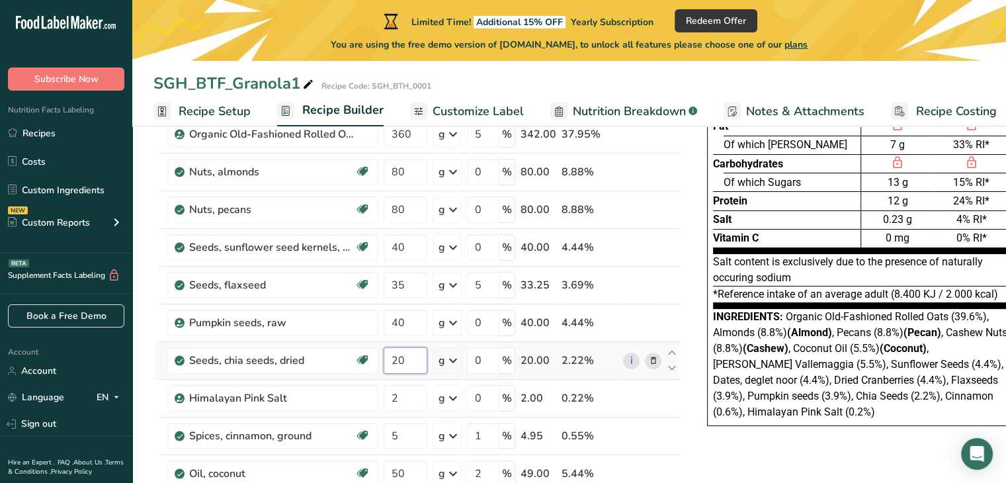
click at [417, 359] on div "Ingredient * Amount * Unit * Waste * .a-a{fill:#347362;}.b-a{fill:#fff;} Grams …" at bounding box center [416, 425] width 527 height 677
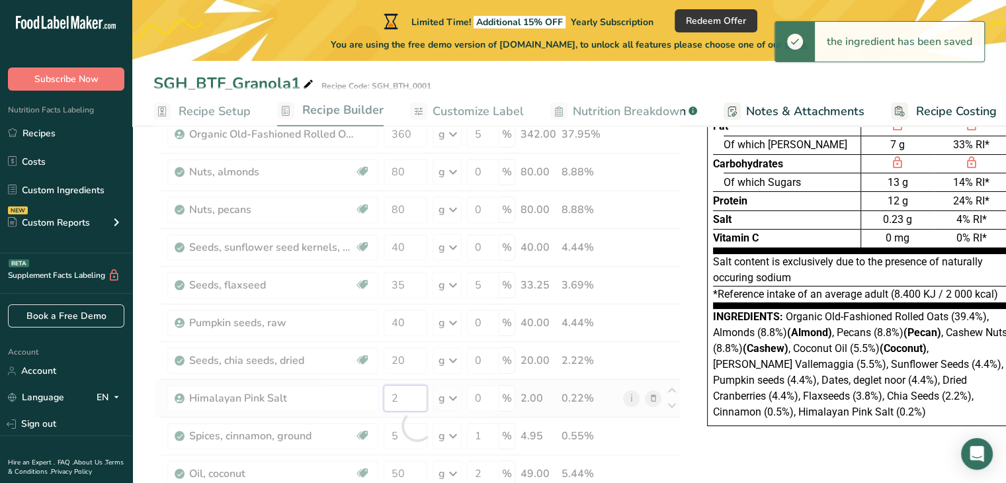
click at [402, 397] on div "Ingredient * Amount * Unit * Waste * .a-a{fill:#347362;}.b-a{fill:#fff;} Grams …" at bounding box center [416, 425] width 527 height 677
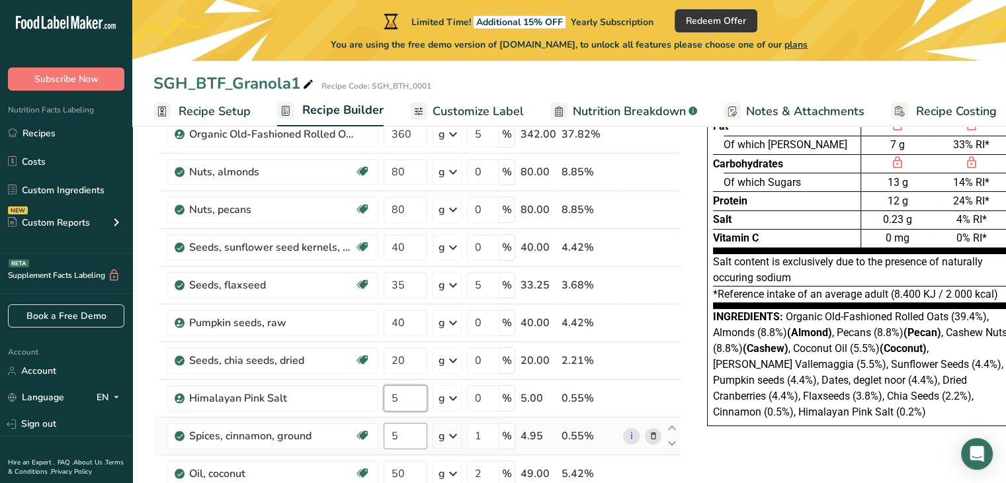
type input "5"
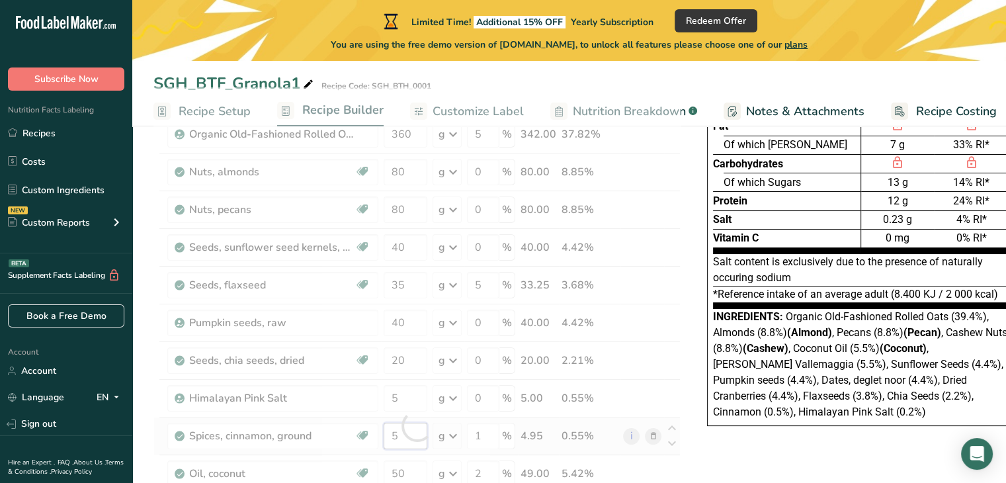
click at [407, 432] on div "Ingredient * Amount * Unit * Waste * .a-a{fill:#347362;}.b-a{fill:#fff;} Grams …" at bounding box center [416, 425] width 527 height 677
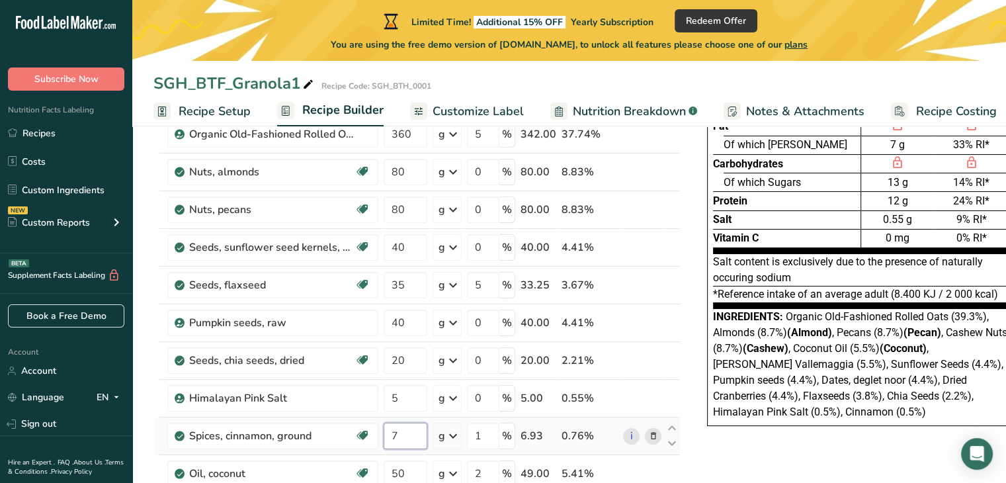
type input "7"
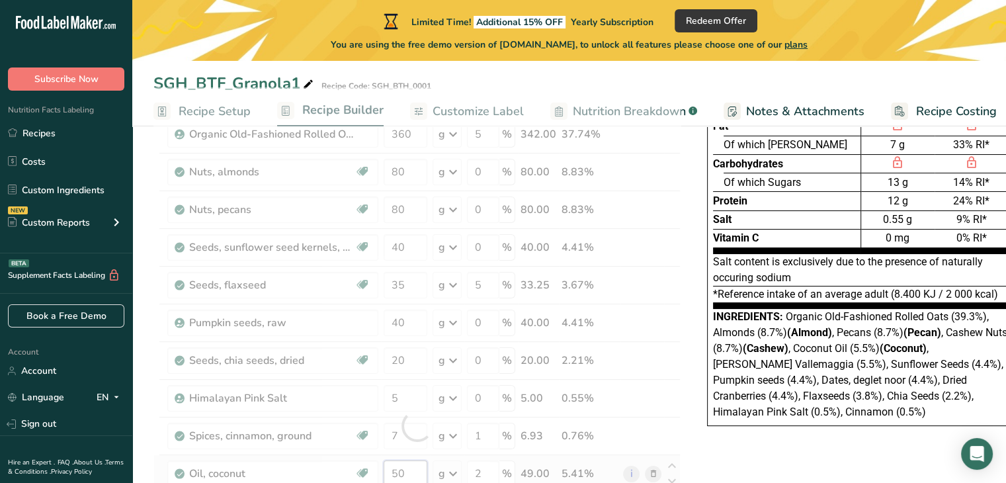
click at [410, 471] on div "Ingredient * Amount * Unit * Waste * .a-a{fill:#347362;}.b-a{fill:#fff;} Grams …" at bounding box center [416, 425] width 527 height 677
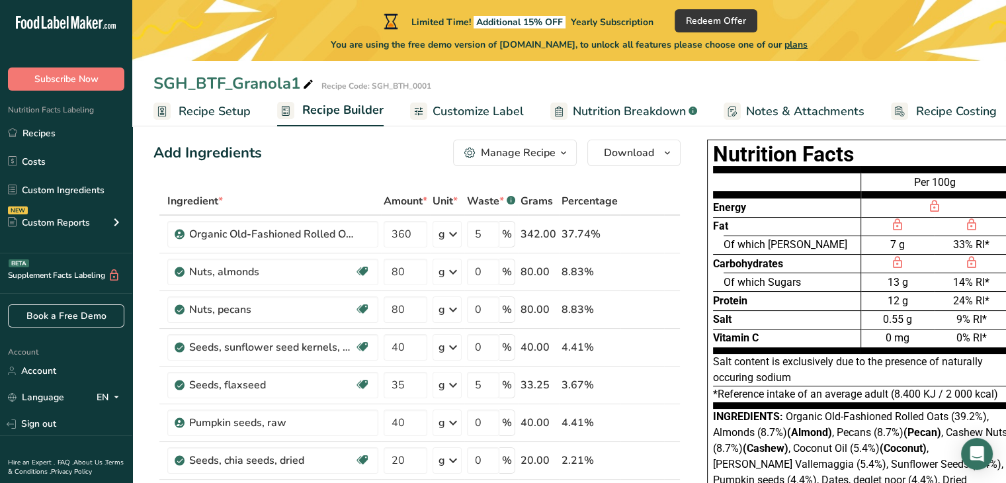
scroll to position [51, 0]
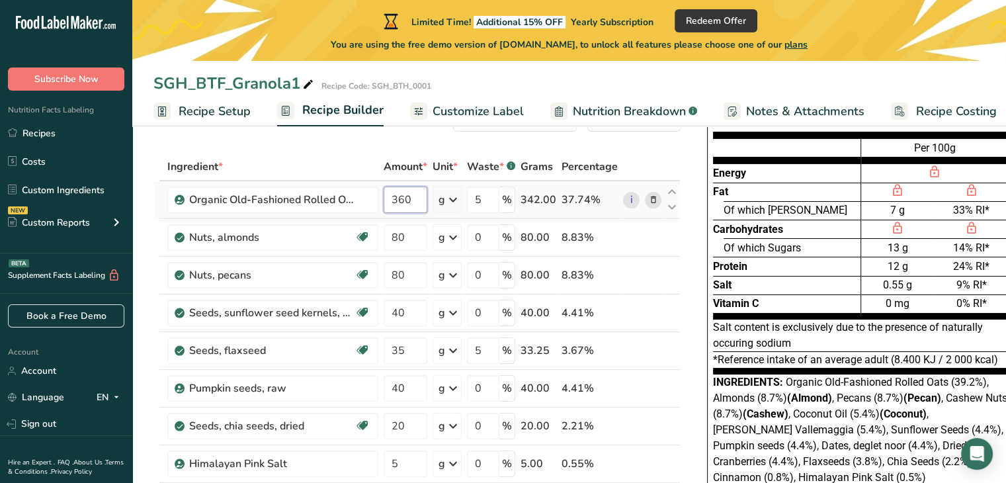
click at [401, 194] on div "Ingredient * Amount * Unit * Waste * .a-a{fill:#347362;}.b-a{fill:#fff;} Grams …" at bounding box center [416, 491] width 527 height 677
type input "350"
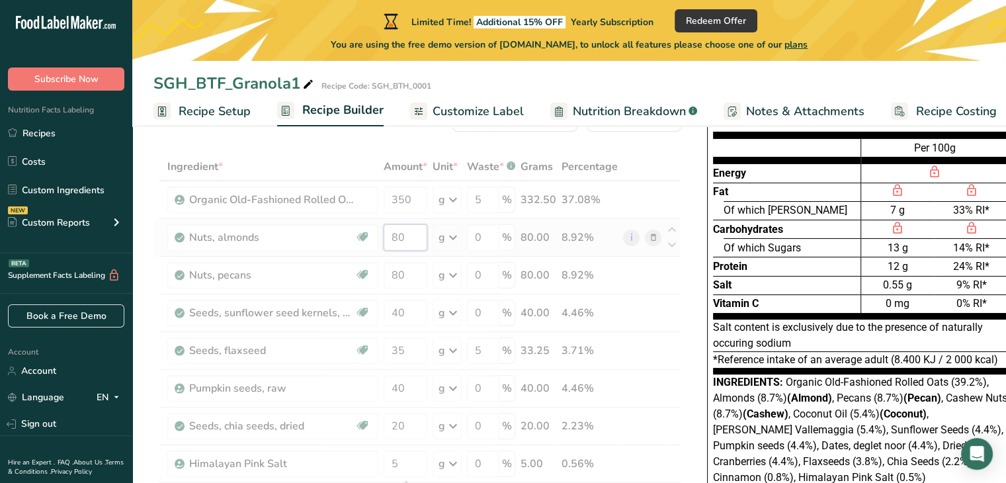
click at [415, 234] on div "Ingredient * Amount * Unit * Waste * .a-a{fill:#347362;}.b-a{fill:#fff;} Grams …" at bounding box center [416, 491] width 527 height 677
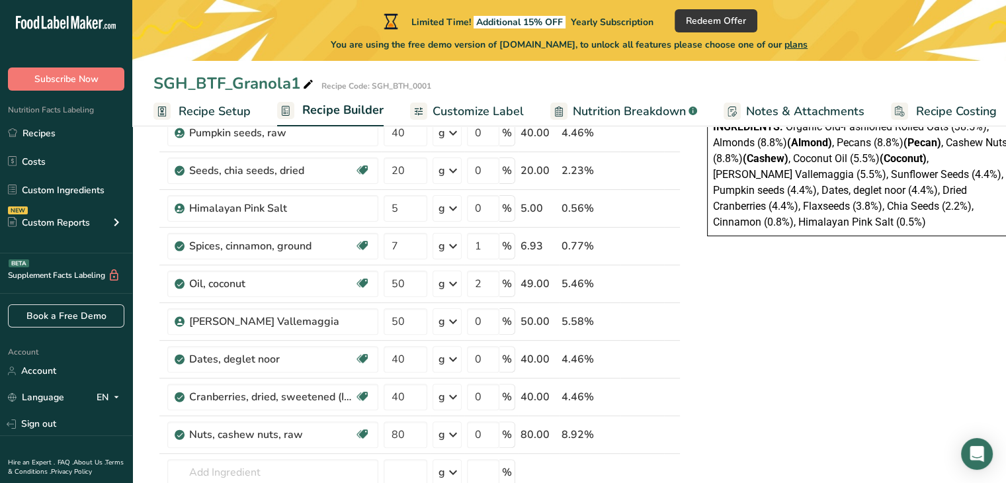
scroll to position [272, 0]
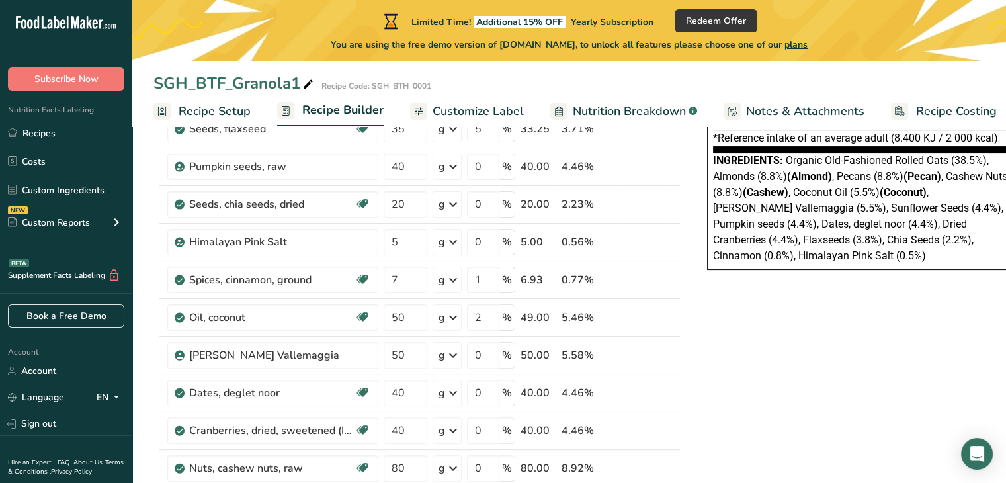
click at [475, 113] on div "SGH_BTF_Granola1 Recipe Code: SGH_BTH_0001 Recipe Setup Recipe Builder Customiz…" at bounding box center [569, 443] width 874 height 1173
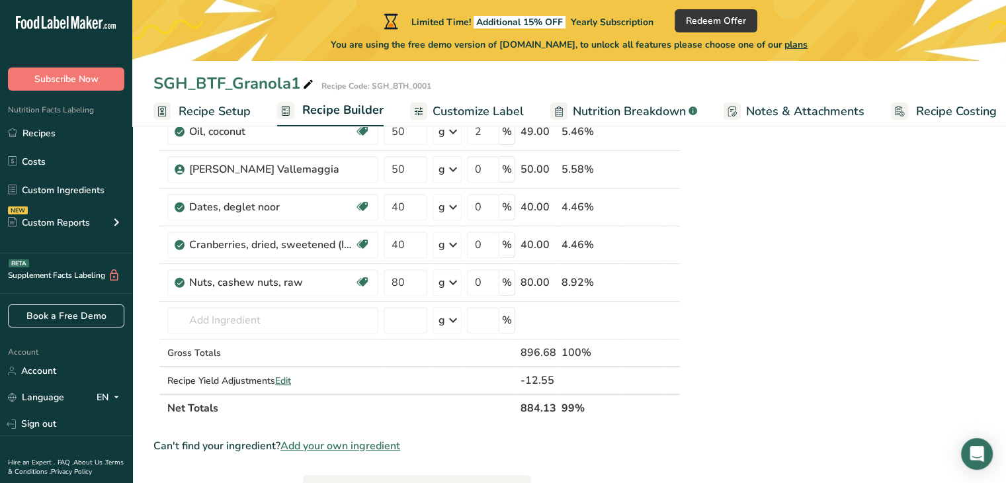
scroll to position [457, 0]
click at [675, 273] on icon at bounding box center [672, 276] width 16 height 10
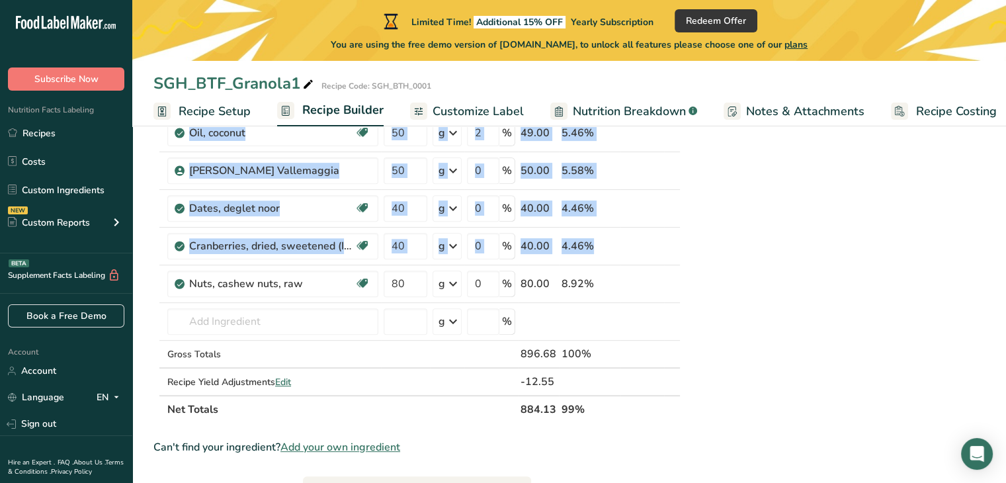
drag, startPoint x: 161, startPoint y: 282, endPoint x: 147, endPoint y: 195, distance: 88.4
click at [148, 181] on section "Add Ingredients Manage Recipe Delete Recipe Duplicate Recipe Scale Recipe Save …" at bounding box center [569, 259] width 874 height 1173
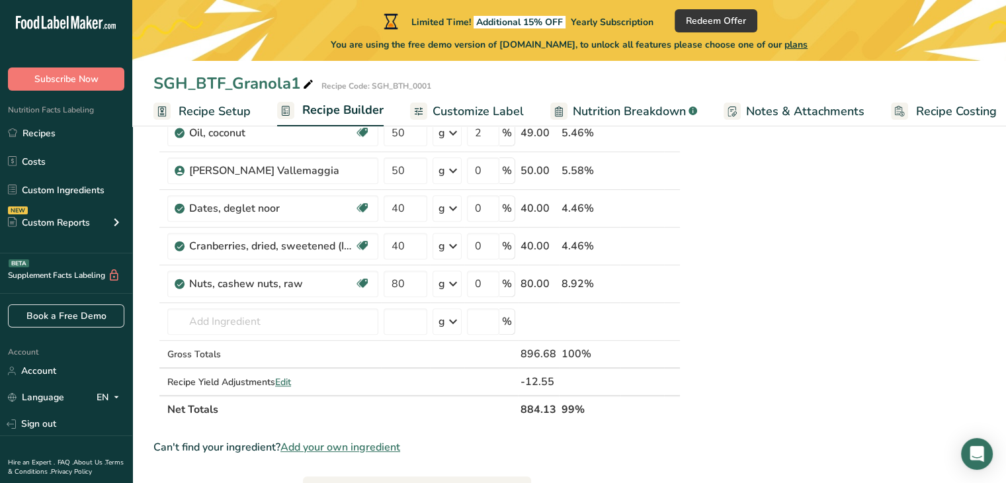
click at [726, 233] on div "Nutrition Facts Energy Fat Of which Saturates Carbohydrates Of which Sugars Pro…" at bounding box center [861, 259] width 344 height 1131
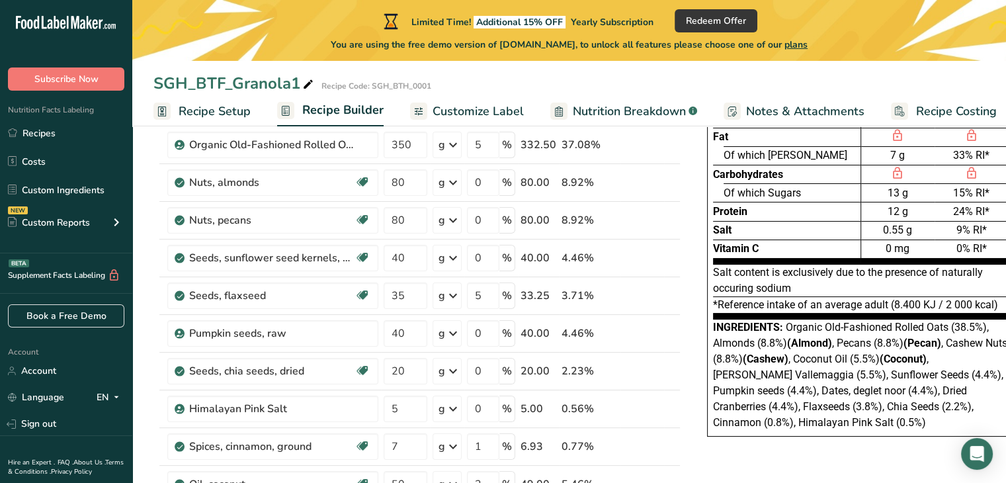
scroll to position [0, 0]
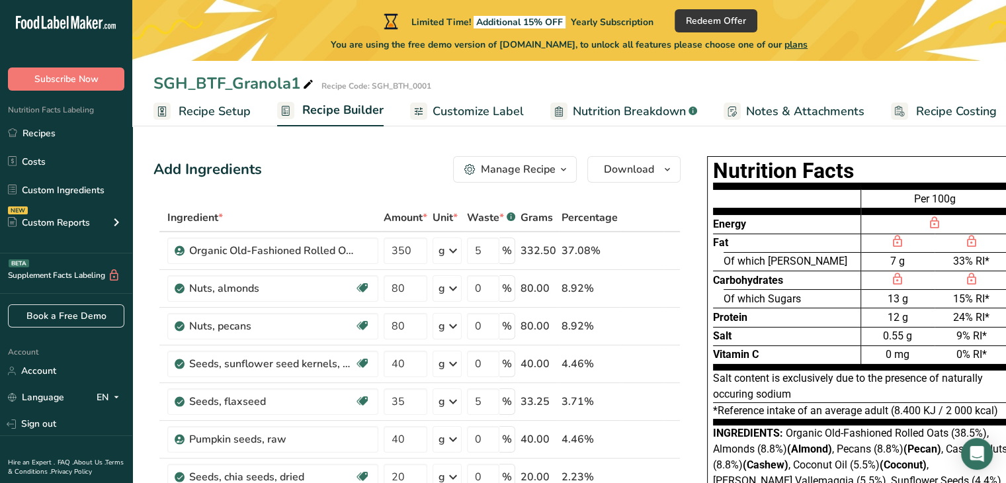
click at [461, 112] on span "Customize Label" at bounding box center [478, 112] width 91 height 18
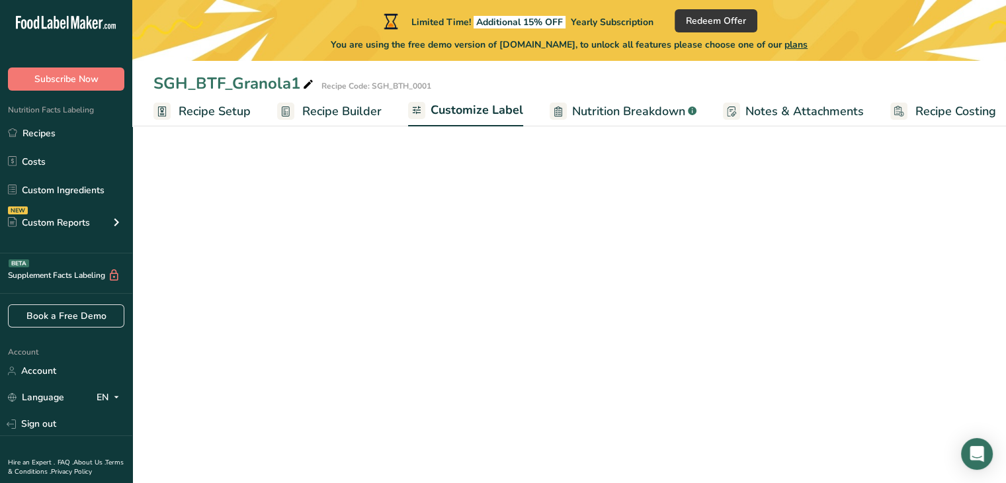
scroll to position [0, 11]
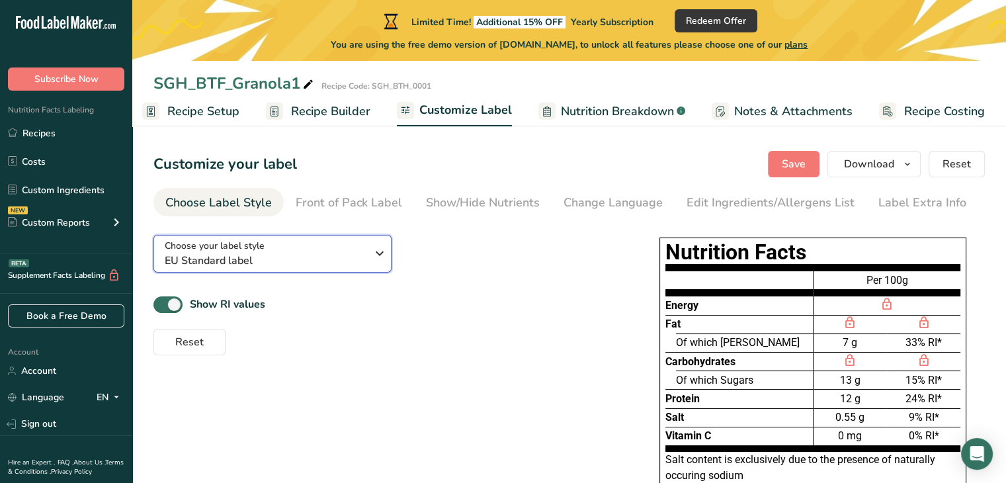
click at [374, 255] on icon "button" at bounding box center [380, 253] width 16 height 24
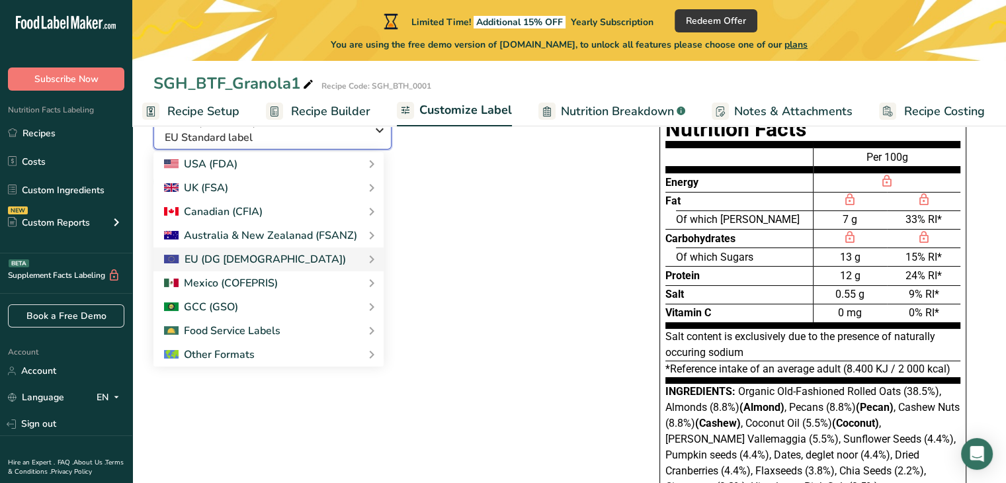
scroll to position [124, 0]
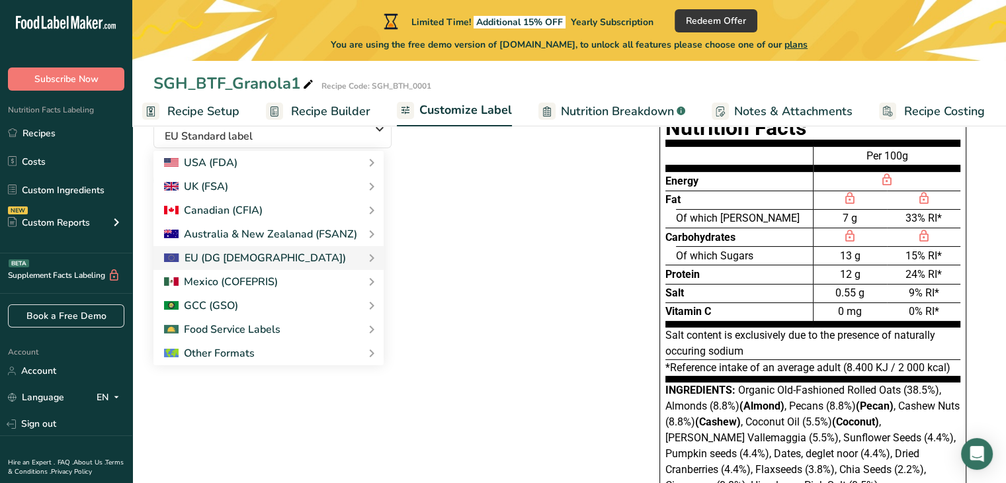
click at [577, 201] on div "Reset" at bounding box center [386, 215] width 466 height 32
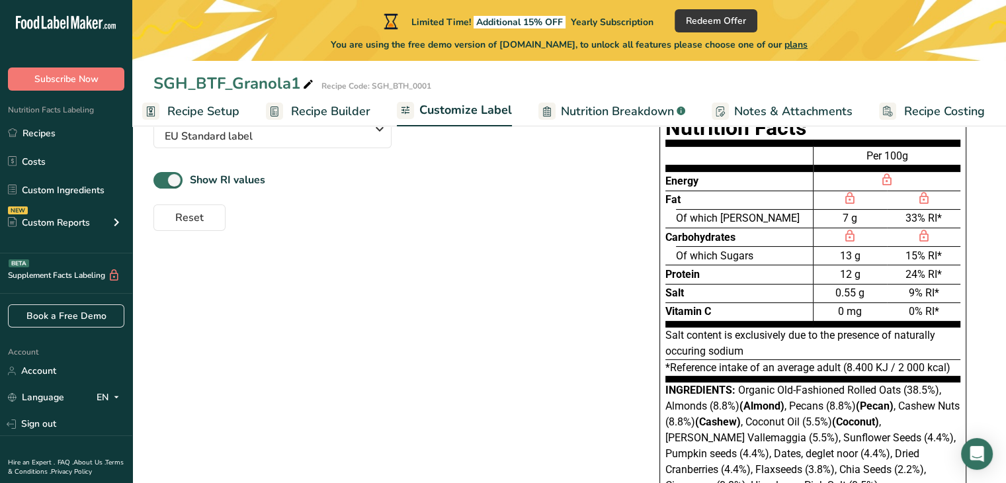
drag, startPoint x: 595, startPoint y: 112, endPoint x: 529, endPoint y: 183, distance: 96.9
click at [595, 112] on span "Nutrition Breakdown" at bounding box center [617, 112] width 113 height 18
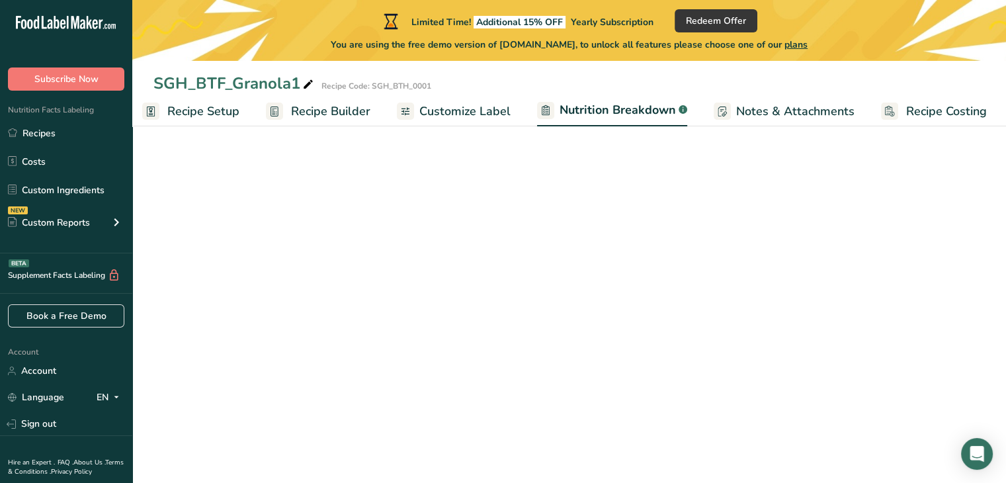
scroll to position [0, 13]
select select "Calories"
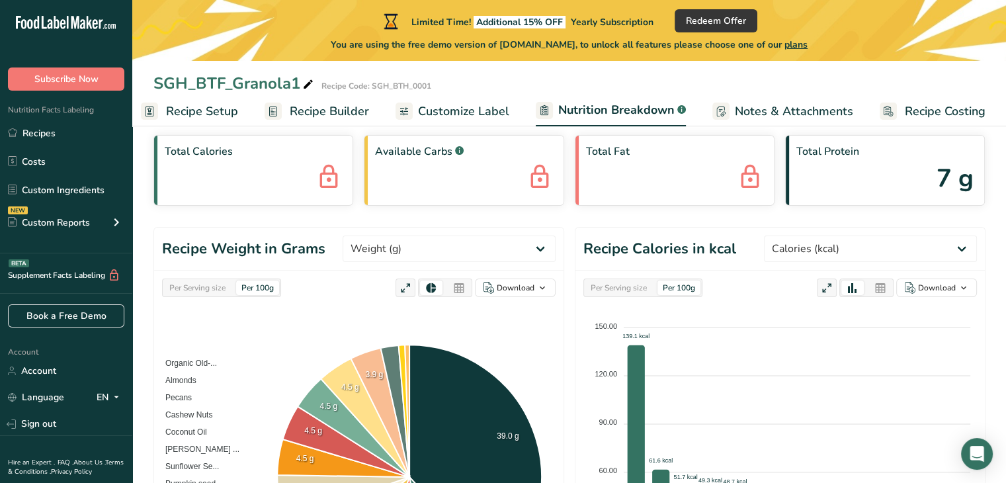
scroll to position [0, 0]
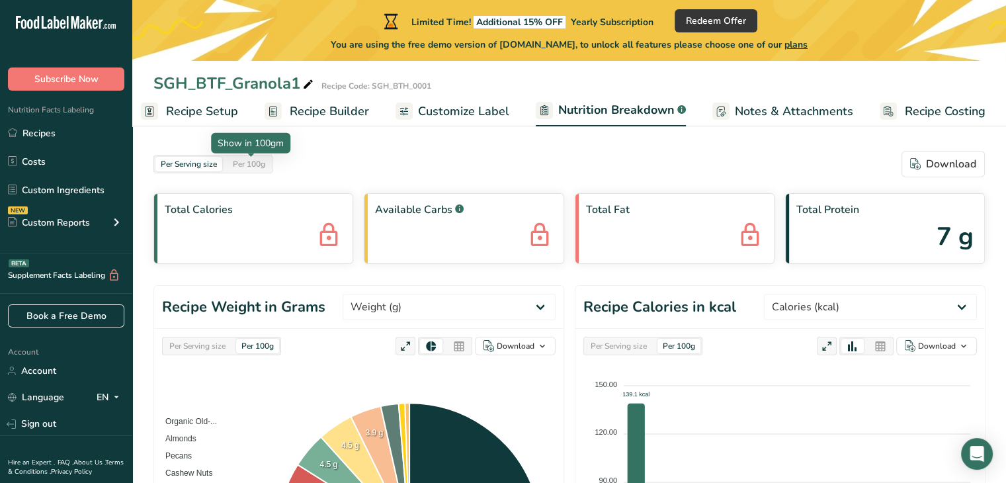
click at [256, 165] on div "Per 100g" at bounding box center [249, 164] width 43 height 15
click at [255, 167] on div "Per 100g" at bounding box center [249, 164] width 43 height 15
click at [197, 345] on div "Per Serving size" at bounding box center [197, 346] width 67 height 15
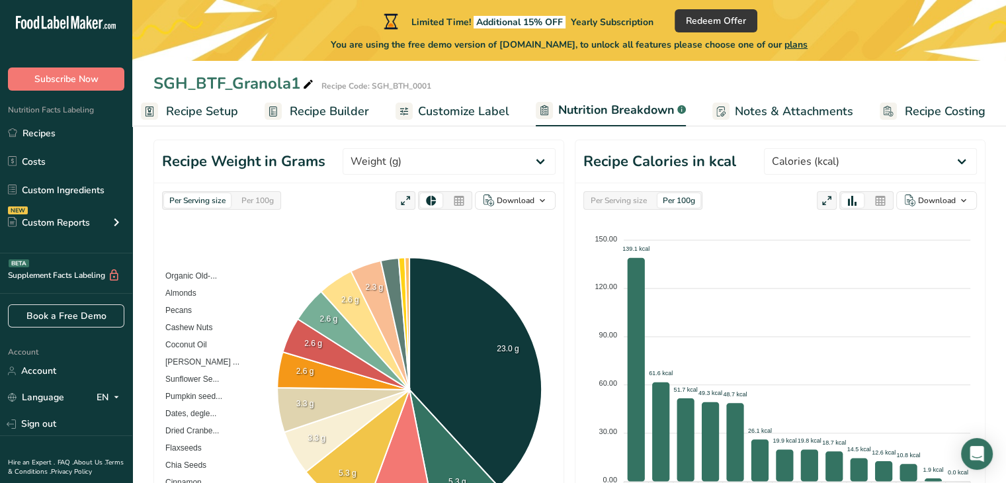
scroll to position [143, 0]
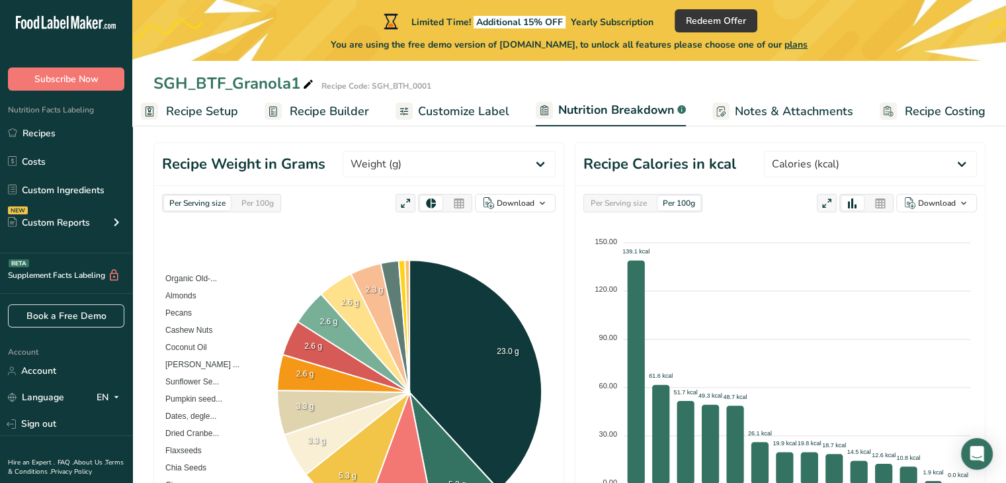
click at [934, 110] on span "Recipe Costing" at bounding box center [945, 112] width 81 height 18
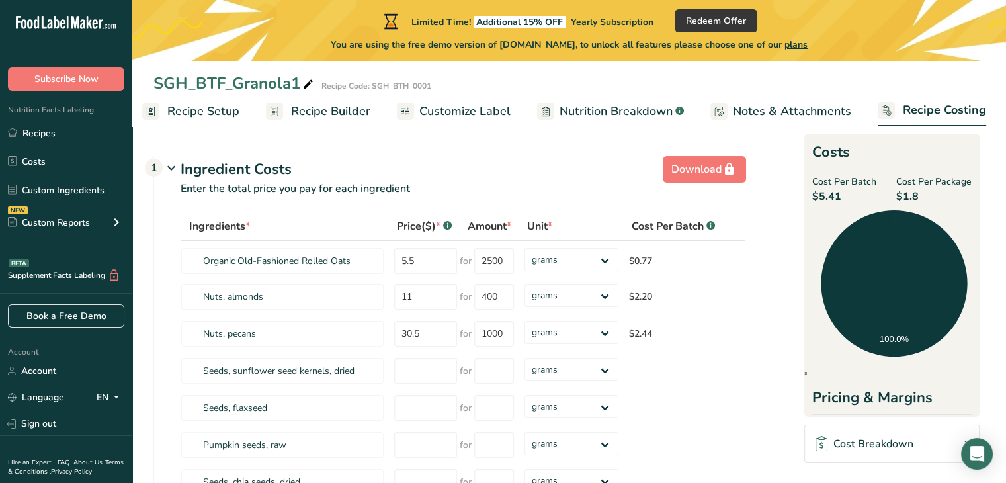
click at [232, 109] on span "Recipe Setup" at bounding box center [203, 112] width 72 height 18
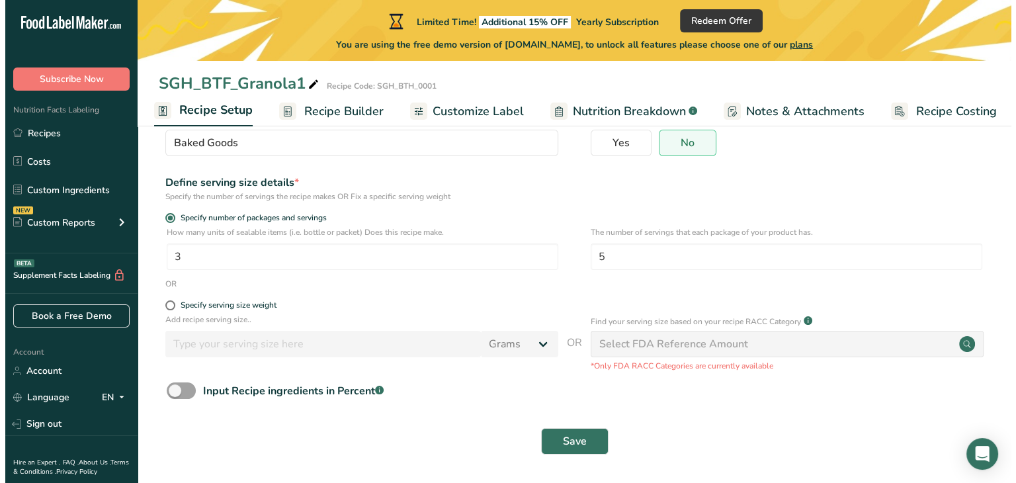
scroll to position [127, 0]
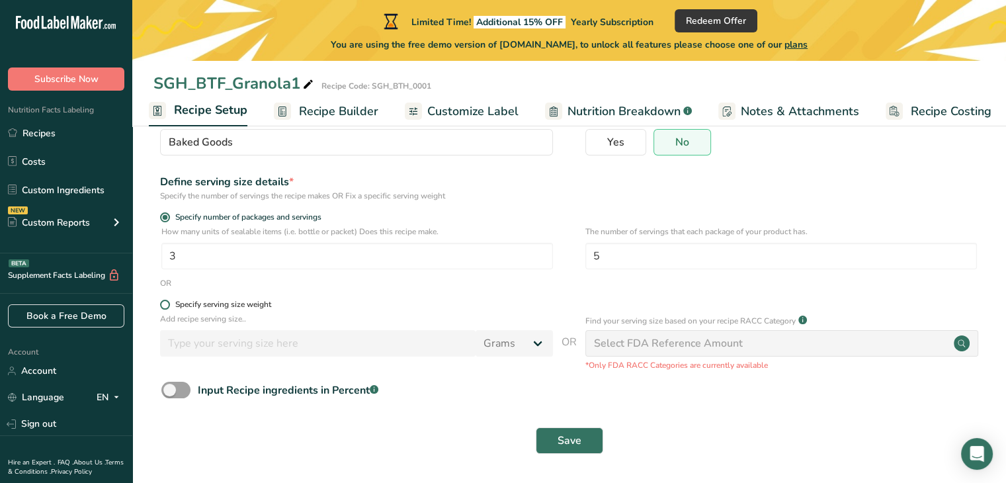
click at [164, 305] on span at bounding box center [165, 305] width 10 height 10
click at [164, 305] on input "Specify serving size weight" at bounding box center [164, 304] width 9 height 9
radio input "true"
radio input "false"
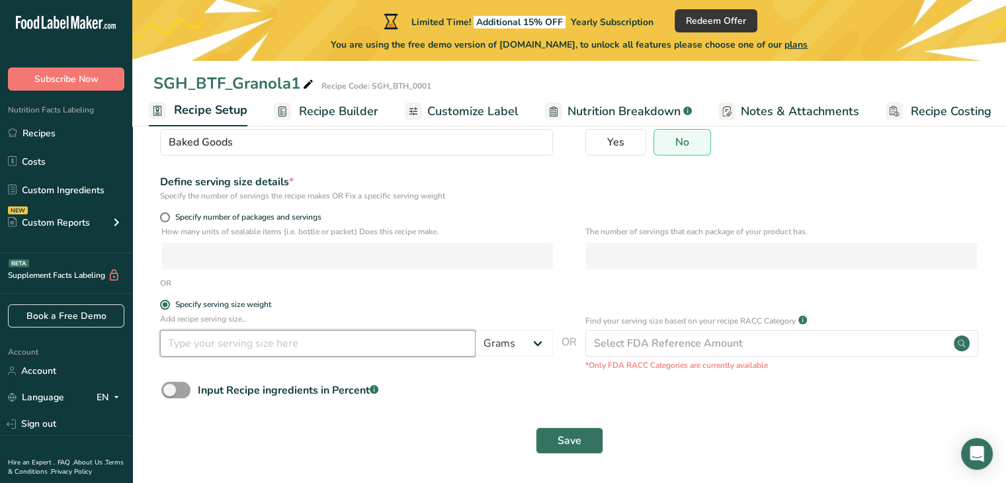
click at [375, 342] on input "number" at bounding box center [317, 343] width 315 height 26
type input "50"
click at [433, 372] on form "Recipe name * SGH_BTF_Granola1 Recipe code .a-a{fill:#347362;}.b-a{fill:#fff;} …" at bounding box center [568, 246] width 831 height 432
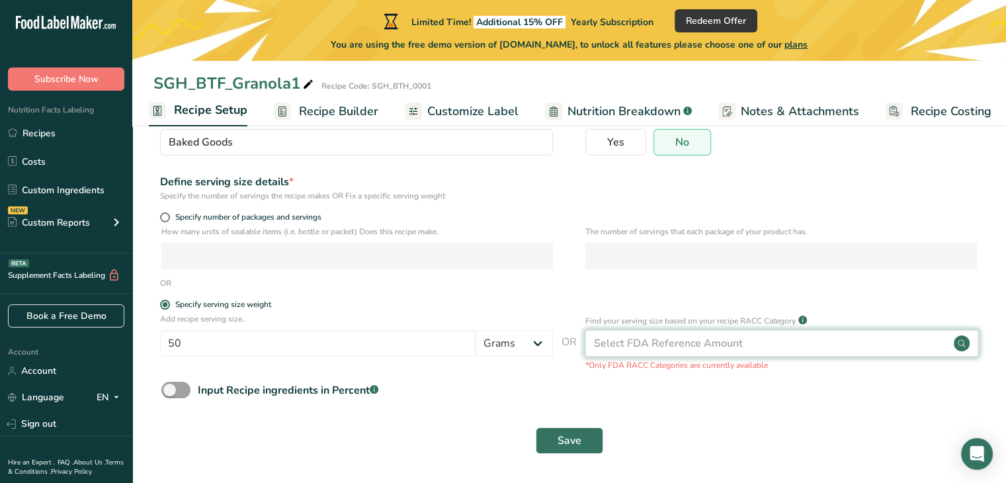
click at [622, 342] on div "Select FDA Reference Amount" at bounding box center [668, 343] width 149 height 16
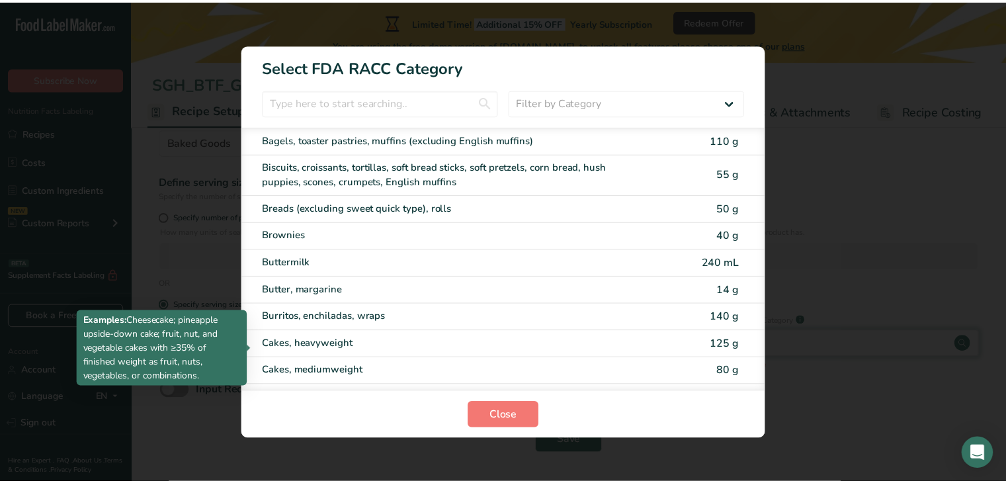
scroll to position [0, 1]
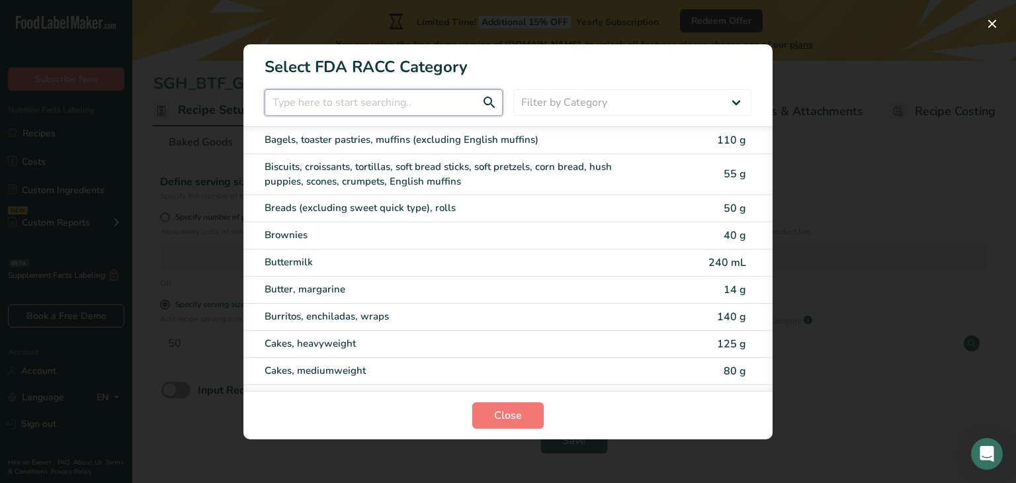
click at [373, 101] on input "RACC Category Selection Modal" at bounding box center [384, 102] width 238 height 26
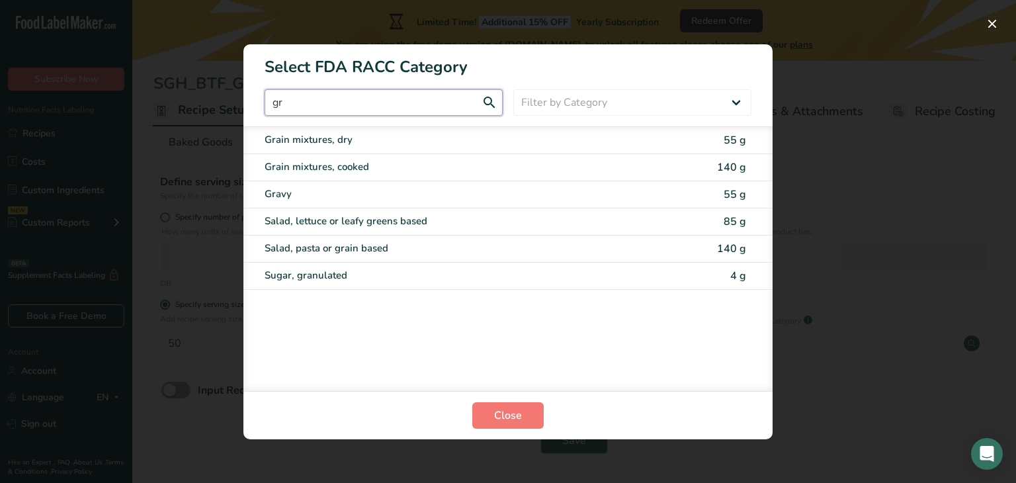
type input "g"
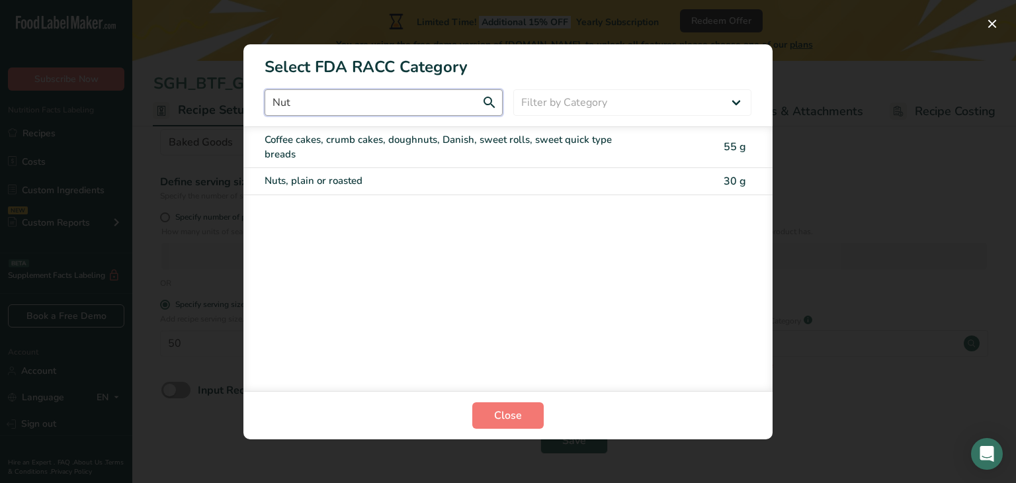
drag, startPoint x: 340, startPoint y: 102, endPoint x: 243, endPoint y: 111, distance: 97.0
click at [243, 111] on div "Nut Filter by Category All Bakery products [GEOGRAPHIC_DATA] Cereals and other …" at bounding box center [507, 102] width 529 height 26
type input "o"
type input "Nut"
drag, startPoint x: 991, startPoint y: 21, endPoint x: 959, endPoint y: 54, distance: 45.8
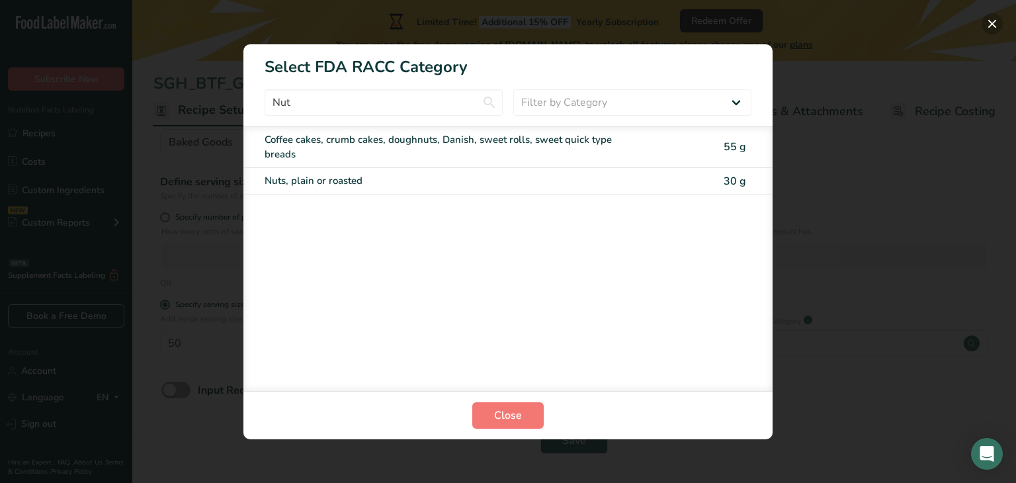
click at [991, 22] on button "RACC Category Selection Modal" at bounding box center [992, 23] width 21 height 21
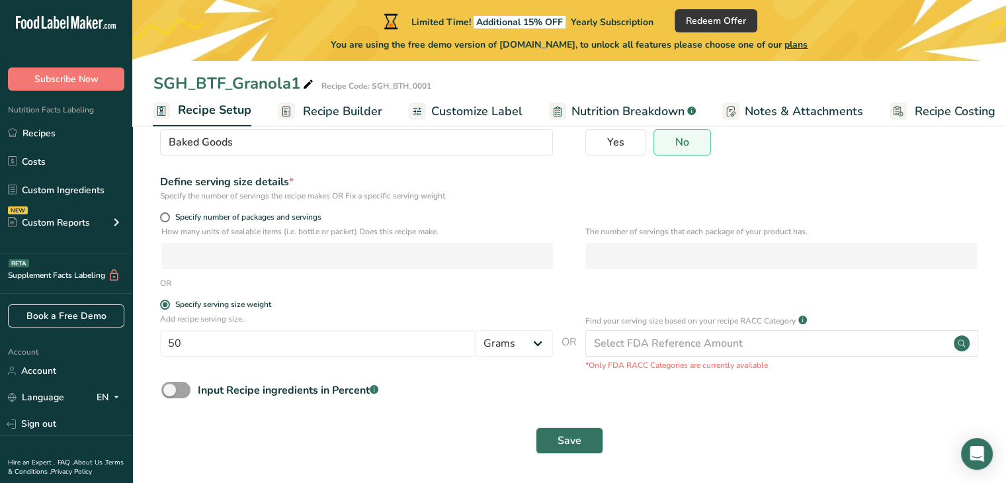
click at [344, 104] on span "Recipe Builder" at bounding box center [342, 112] width 79 height 18
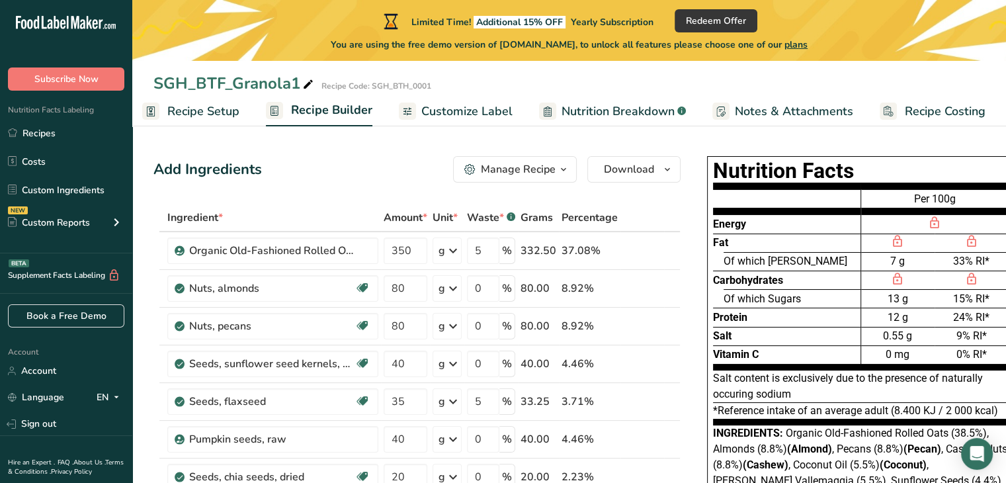
drag, startPoint x: 484, startPoint y: 17, endPoint x: 616, endPoint y: 19, distance: 132.3
click at [616, 19] on div "Limited Time! Additional 15% OFF Yearly Subscription" at bounding box center [517, 21] width 272 height 16
click at [553, 35] on div "You are using the free demo version of [DOMAIN_NAME], to unlock all features pl…" at bounding box center [569, 41] width 874 height 19
drag, startPoint x: 485, startPoint y: 20, endPoint x: 574, endPoint y: 20, distance: 89.3
click at [565, 20] on span "Additional 15% OFF" at bounding box center [520, 22] width 92 height 13
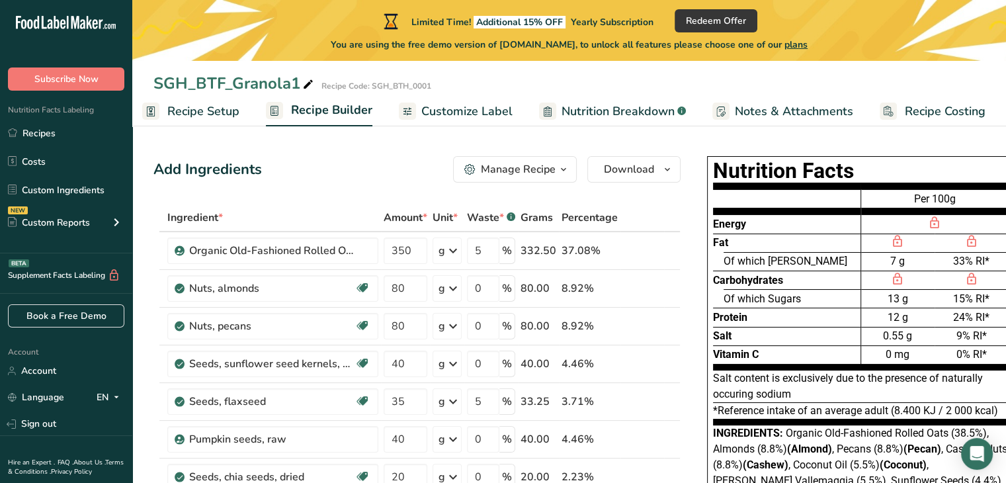
copy span "Additional 15% OFF"
click at [714, 22] on span "Redeem Offer" at bounding box center [716, 21] width 60 height 14
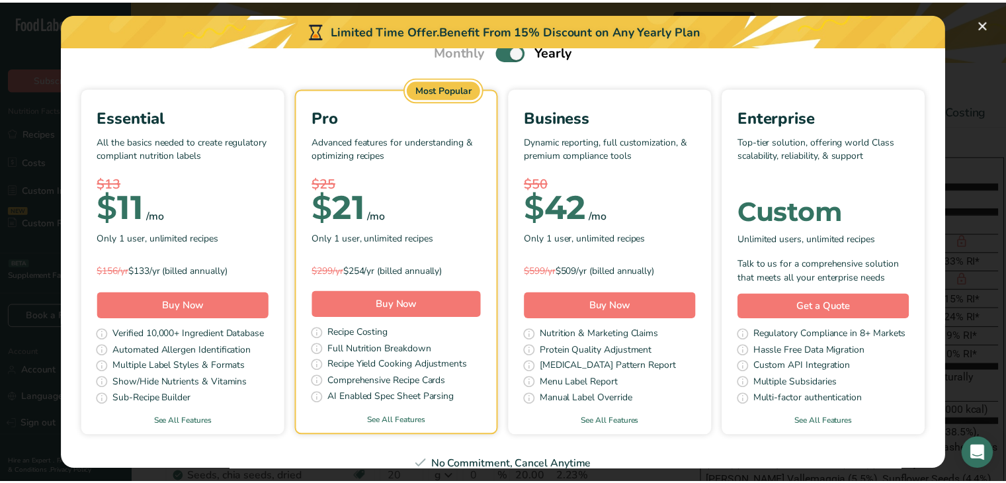
scroll to position [61, 0]
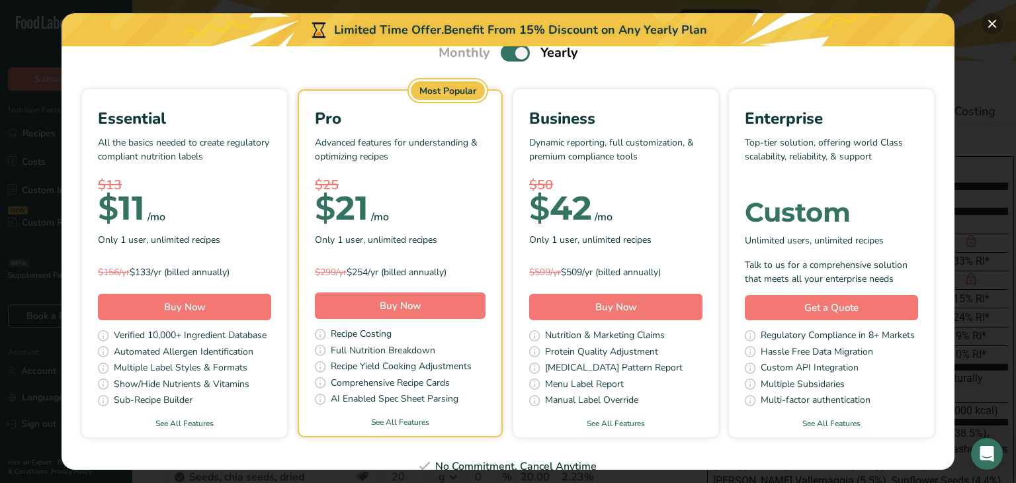
click at [995, 24] on button "Pick Your Pricing Plan Modal" at bounding box center [992, 23] width 21 height 21
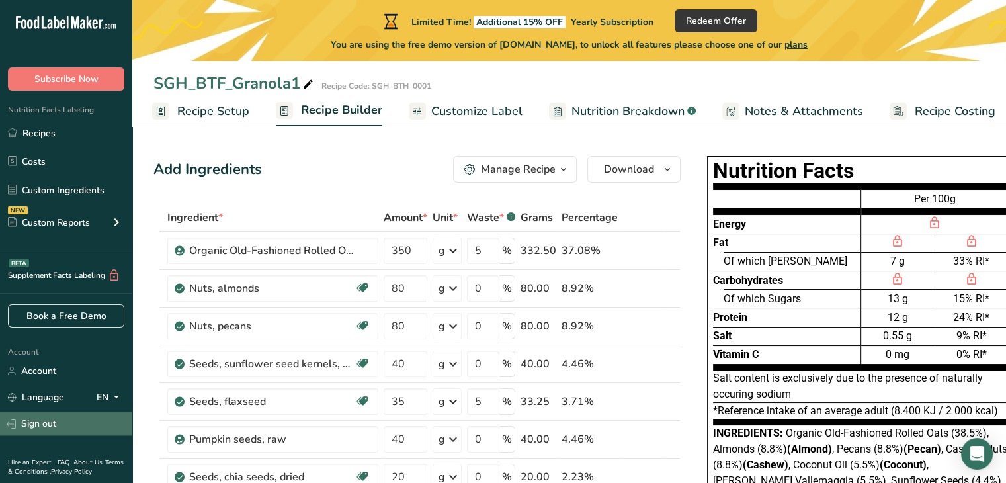
click at [39, 425] on link "Sign out" at bounding box center [66, 423] width 132 height 23
